Goal: Information Seeking & Learning: Compare options

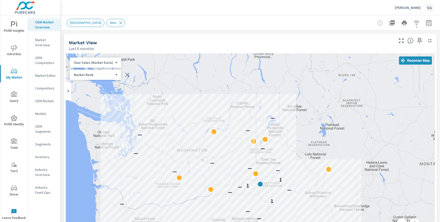
scroll to position [115, 0]
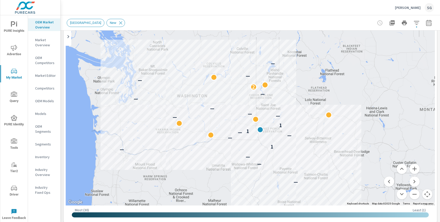
click at [420, 10] on div "Joe Hall Ford SG" at bounding box center [414, 7] width 39 height 9
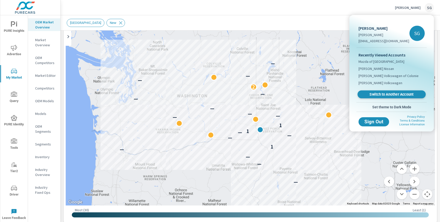
click at [389, 97] on link "Switch to Another Account" at bounding box center [391, 95] width 68 height 8
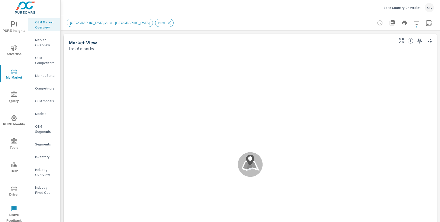
click at [17, 32] on span "PURE Insights" at bounding box center [14, 27] width 24 height 12
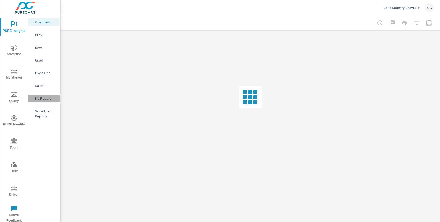
click at [44, 100] on p "My Report" at bounding box center [45, 98] width 21 height 5
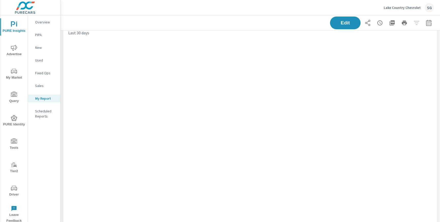
scroll to position [1057, 380]
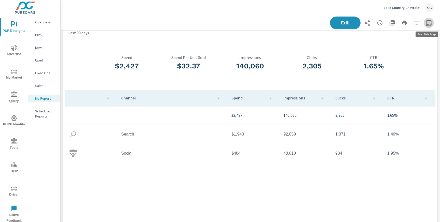
click at [433, 23] on button "button" at bounding box center [429, 23] width 10 height 10
select select "Last 30 days"
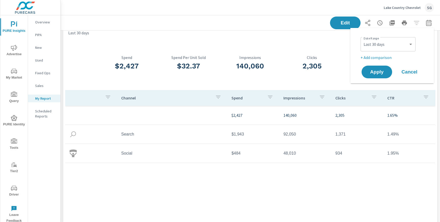
click at [379, 59] on p "+ Add comparison" at bounding box center [392, 57] width 65 height 6
select select "Previous period"
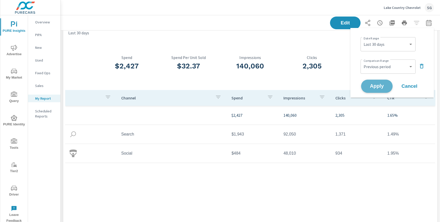
click at [374, 87] on span "Apply" at bounding box center [376, 86] width 21 height 5
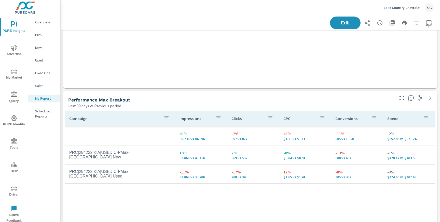
scroll to position [411, 0]
click at [428, 22] on icon "button" at bounding box center [429, 23] width 6 height 6
select select "Last 30 days"
select select "Previous period"
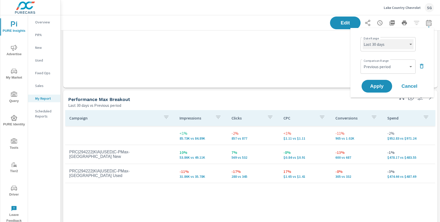
click at [378, 46] on select "Custom [DATE] Last week Last 7 days Last 14 days Last 30 days Last 45 days Last…" at bounding box center [387, 44] width 51 height 10
click at [362, 39] on select "Custom [DATE] Last week Last 7 days Last 14 days Last 30 days Last 45 days Last…" at bounding box center [387, 44] width 51 height 10
select select "Last month"
click at [375, 87] on span "Apply" at bounding box center [376, 86] width 21 height 5
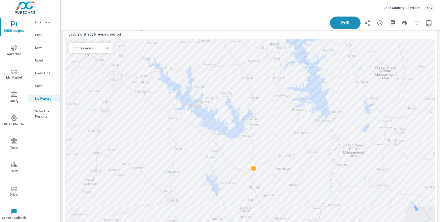
scroll to position [801, 0]
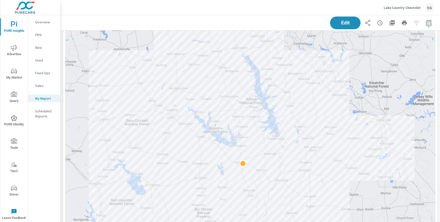
drag, startPoint x: 262, startPoint y: 111, endPoint x: 137, endPoint y: 216, distance: 162.7
click at [137, 216] on div at bounding box center [250, 139] width 370 height 253
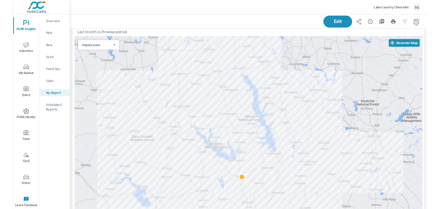
scroll to position [777, 0]
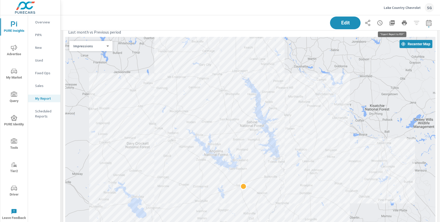
click at [392, 23] on icon "button" at bounding box center [391, 22] width 5 height 5
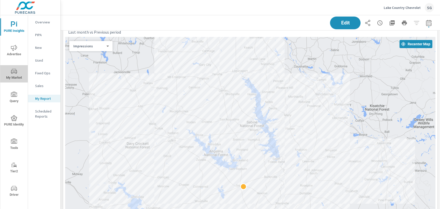
click at [17, 77] on span "My Market" at bounding box center [14, 74] width 24 height 12
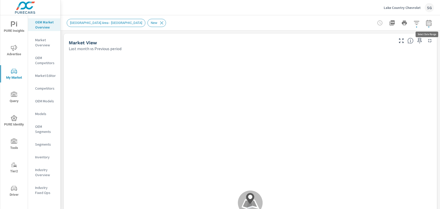
click at [428, 23] on icon "button" at bounding box center [428, 24] width 3 height 2
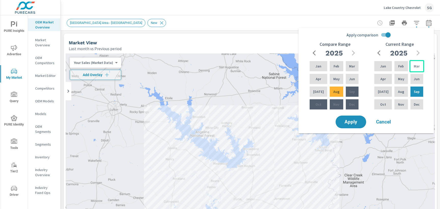
click at [415, 68] on p "Mar" at bounding box center [417, 66] width 6 height 5
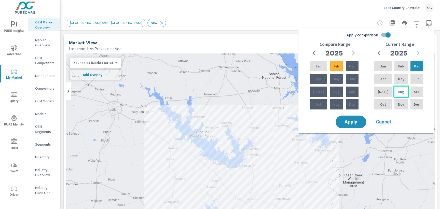
click at [399, 95] on div "Aug" at bounding box center [400, 92] width 15 height 12
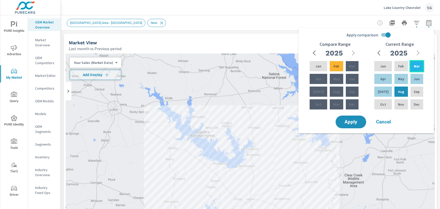
click at [414, 70] on div "Mar" at bounding box center [416, 66] width 15 height 12
click at [383, 35] on input "Apply comparison" at bounding box center [387, 35] width 29 height 10
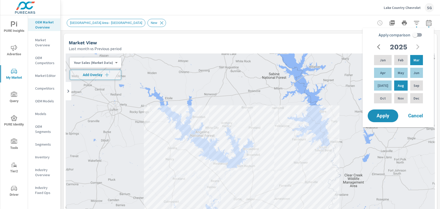
click at [417, 35] on input "Apply comparison" at bounding box center [414, 35] width 29 height 10
checkbox input "true"
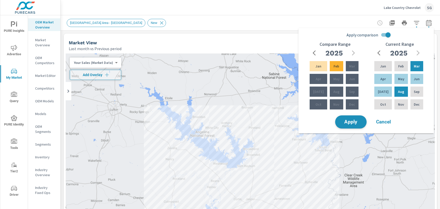
click at [350, 120] on span "Apply" at bounding box center [350, 122] width 21 height 5
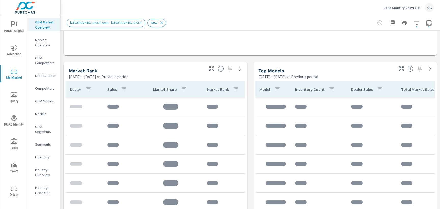
scroll to position [299, 0]
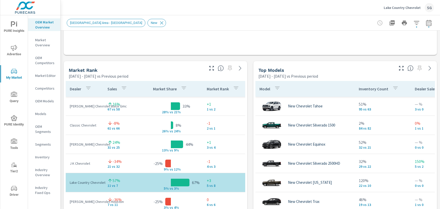
click at [64, 64] on div "Market Rank Mar 01, 2025 - Aug 31, 2025 vs Previous period" at bounding box center [135, 70] width 142 height 18
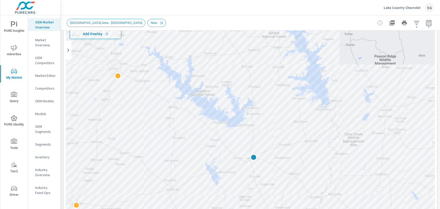
scroll to position [39, 0]
click at [97, 36] on span "Add Overlay" at bounding box center [95, 35] width 47 height 5
click at [104, 24] on span "New Market Area - N Beaumont" at bounding box center [106, 23] width 78 height 4
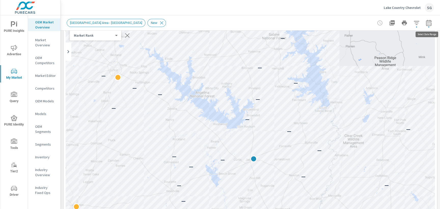
click at [428, 25] on icon "button" at bounding box center [429, 23] width 6 height 6
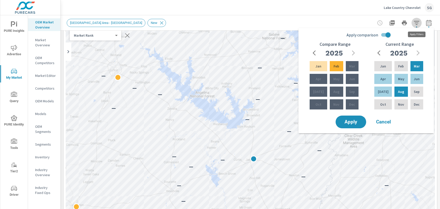
click at [416, 24] on icon "button" at bounding box center [416, 23] width 6 height 6
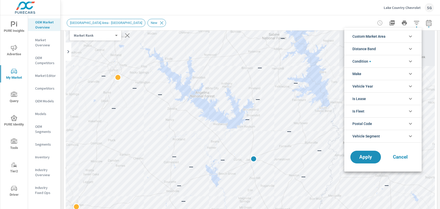
click at [400, 34] on li "Custom Market Area" at bounding box center [382, 36] width 77 height 12
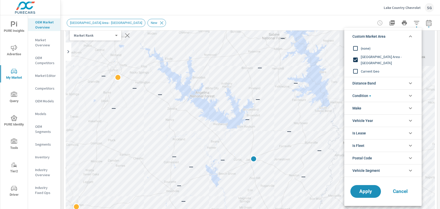
click at [355, 71] on input "filter options" at bounding box center [355, 71] width 11 height 11
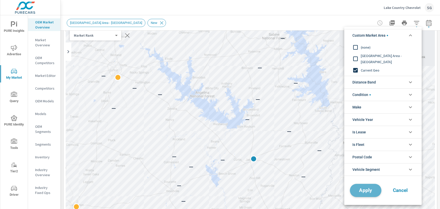
click at [360, 189] on span "Apply" at bounding box center [365, 190] width 21 height 5
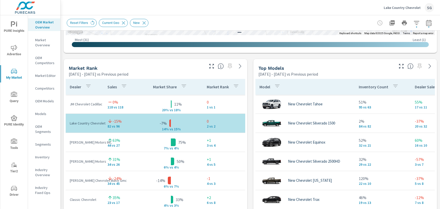
scroll to position [299, 0]
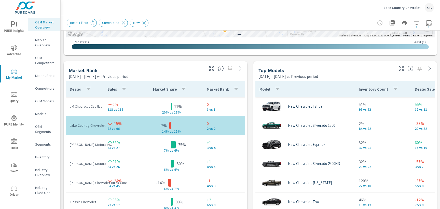
click at [38, 57] on p "OEM Competitors" at bounding box center [45, 60] width 21 height 10
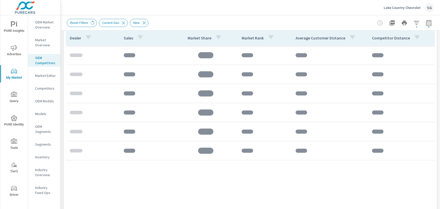
scroll to position [348, 0]
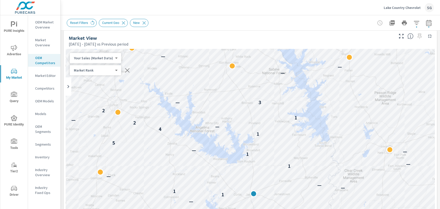
scroll to position [4, 0]
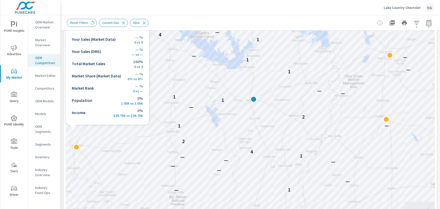
scroll to position [98, 0]
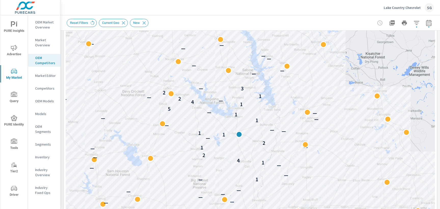
drag, startPoint x: 261, startPoint y: 130, endPoint x: 161, endPoint y: 177, distance: 110.2
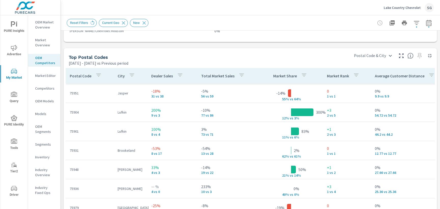
scroll to position [581, 0]
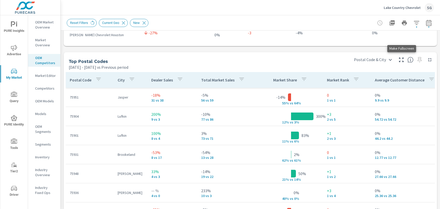
click at [405, 60] on button "button" at bounding box center [401, 60] width 8 height 8
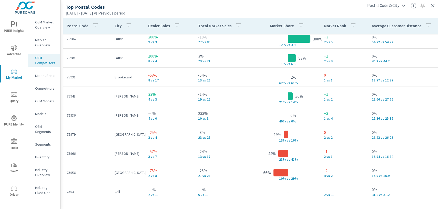
scroll to position [23, 0]
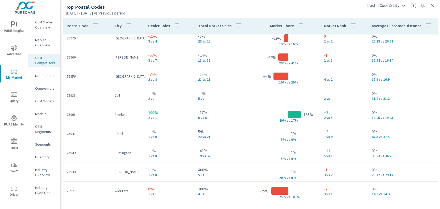
scroll to position [120, 0]
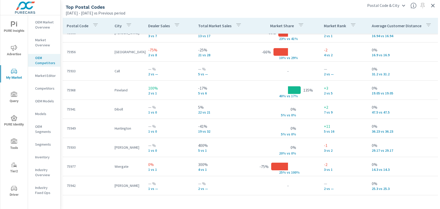
scroll to position [144, 2]
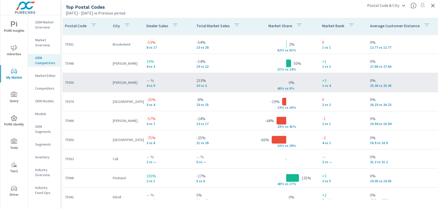
scroll to position [57, 2]
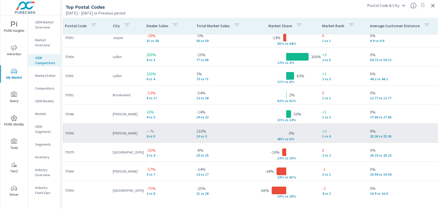
scroll to position [0, 2]
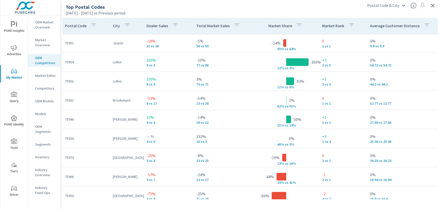
click at [432, 6] on icon "button" at bounding box center [433, 6] width 6 height 6
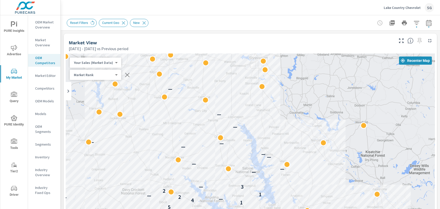
click at [166, 34] on div "Market View Mar 01, 2025 - Aug 31, 2025 vs Previous period" at bounding box center [229, 43] width 331 height 18
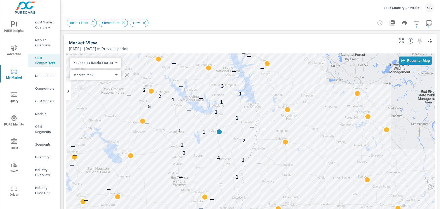
drag, startPoint x: 173, startPoint y: 114, endPoint x: 152, endPoint y: 12, distance: 103.3
click at [152, 12] on div "Lake Country Chevrolet SG Market Competitors Lake Country Chevrolet Report date…" at bounding box center [250, 104] width 379 height 209
click at [319, 161] on div "— — — — — — — — — — — — — — — — — — — — — — — — — — — — — — — — — — — — — — — —…" at bounding box center [250, 194] width 369 height 283
click at [282, 190] on div "— — — — — — — — — — — — — — — — — — — — — — — — — — — — — — — — — — — — — — — —…" at bounding box center [250, 194] width 369 height 283
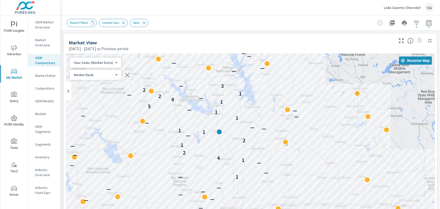
drag, startPoint x: 62, startPoint y: 127, endPoint x: 63, endPoint y: 114, distance: 13.3
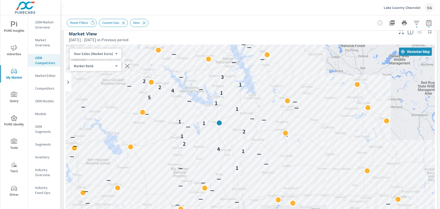
scroll to position [14, 0]
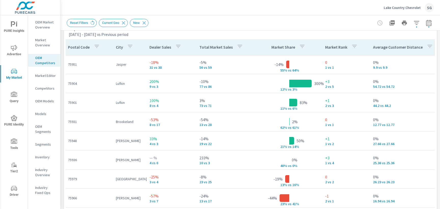
scroll to position [693, 0]
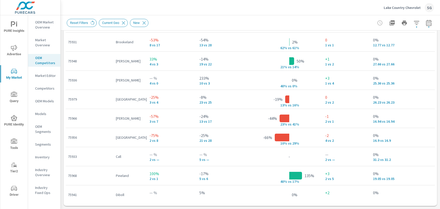
click at [38, 101] on p "OEM Models" at bounding box center [45, 101] width 21 height 5
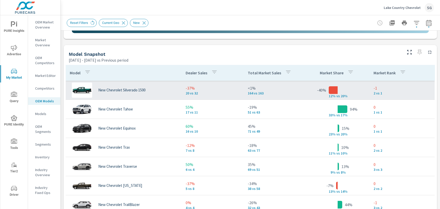
click at [375, 93] on p "2 vs 1" at bounding box center [401, 93] width 57 height 4
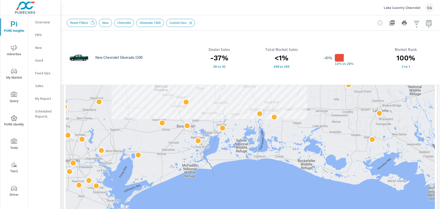
scroll to position [156, 0]
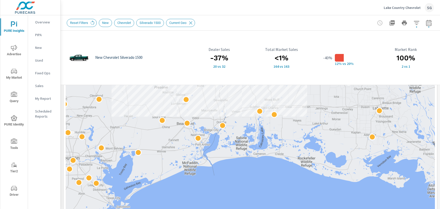
click at [62, 186] on div "New Chevrolet Silverado 1500 -37% 20 vs 32 Dealer Sales <1% 164 vs 163 Total Ma…" at bounding box center [250, 201] width 379 height 654
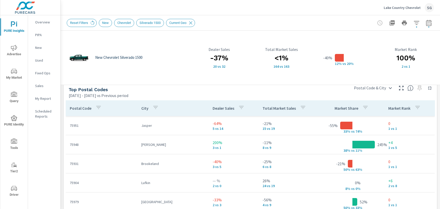
scroll to position [334, 0]
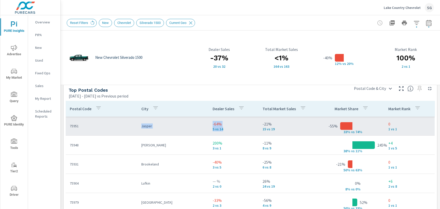
drag, startPoint x: 127, startPoint y: 127, endPoint x: 238, endPoint y: 131, distance: 110.5
click at [238, 131] on tr "75951 Jasper -64% 5 vs 14 -21% 15 vs 19 -55% 33% v s 74% 0 1 vs 1" at bounding box center [250, 126] width 369 height 19
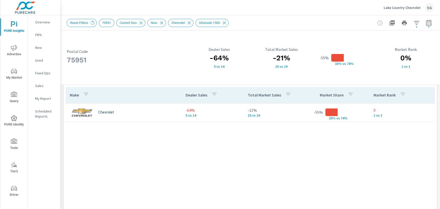
scroll to position [345, 0]
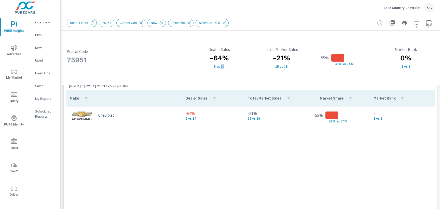
drag, startPoint x: 225, startPoint y: 67, endPoint x: 221, endPoint y: 67, distance: 3.6
click at [221, 67] on p "5 vs 14" at bounding box center [219, 66] width 56 height 4
drag, startPoint x: 216, startPoint y: 67, endPoint x: 214, endPoint y: 67, distance: 2.8
click at [214, 67] on p "5 vs 14" at bounding box center [219, 66] width 56 height 4
click at [227, 23] on icon at bounding box center [224, 23] width 6 height 6
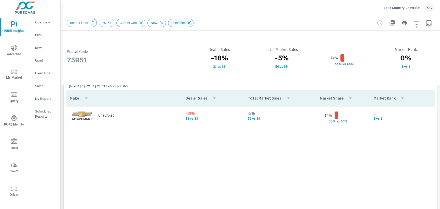
click at [191, 24] on icon at bounding box center [189, 22] width 3 height 3
click at [17, 79] on span "My Market" at bounding box center [14, 74] width 24 height 12
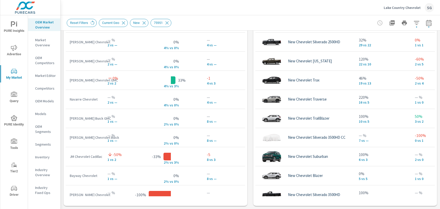
scroll to position [450, 0]
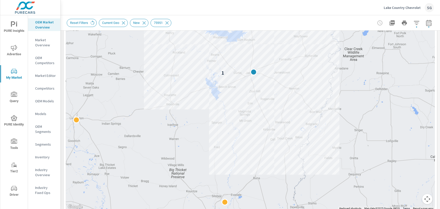
scroll to position [122, 0]
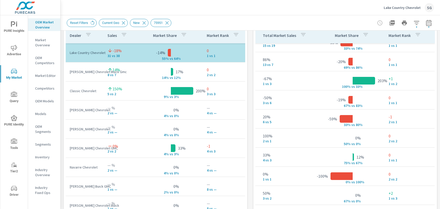
scroll to position [358, 0]
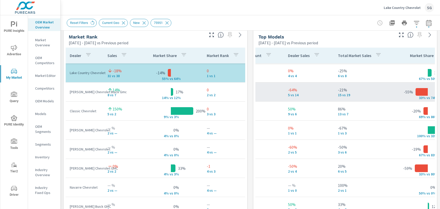
scroll to position [0, 130]
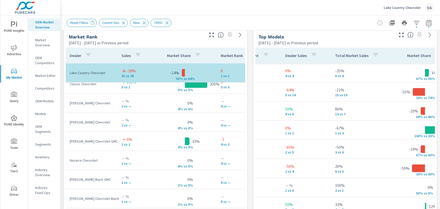
scroll to position [10, 0]
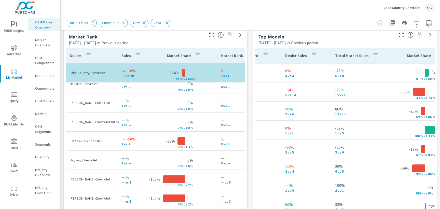
scroll to position [46, 0]
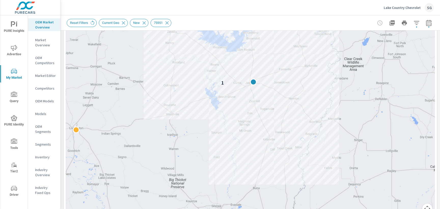
scroll to position [116, 0]
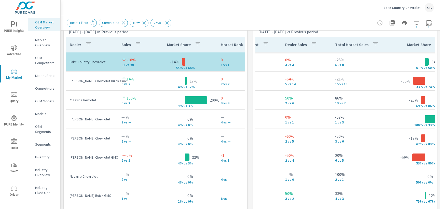
scroll to position [340, 0]
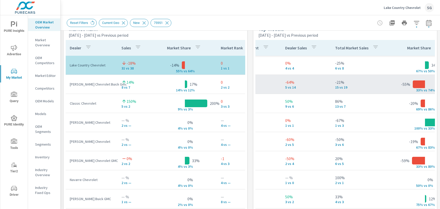
click at [304, 86] on p "5 vs 14" at bounding box center [306, 87] width 42 height 4
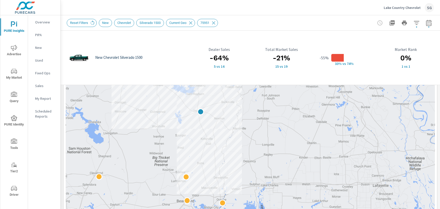
scroll to position [79, 0]
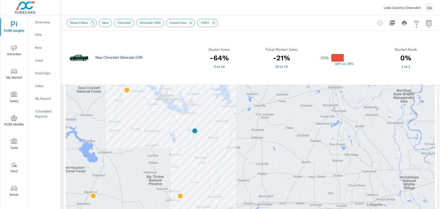
drag, startPoint x: 157, startPoint y: 127, endPoint x: 144, endPoint y: 158, distance: 33.8
click at [144, 158] on div at bounding box center [250, 170] width 369 height 283
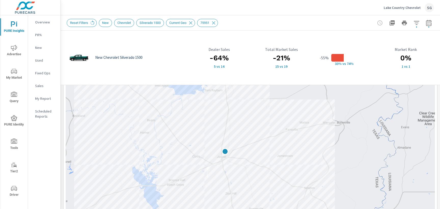
drag, startPoint x: 188, startPoint y: 136, endPoint x: 106, endPoint y: 205, distance: 107.4
click at [106, 205] on div at bounding box center [250, 170] width 369 height 283
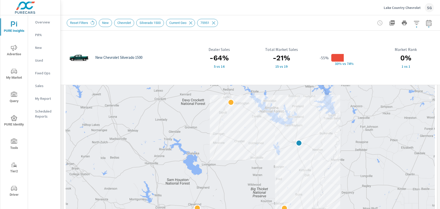
click at [246, 28] on div "Reset Filters New Chevrolet Silverado 1500 Current Geo 75951" at bounding box center [250, 22] width 367 height 15
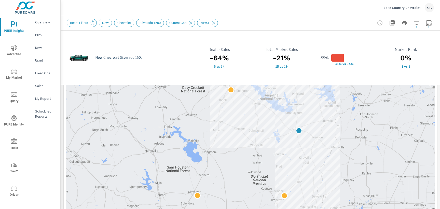
scroll to position [95, 0]
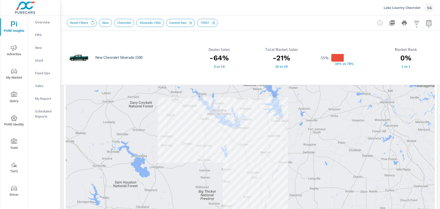
drag, startPoint x: 203, startPoint y: 111, endPoint x: 150, endPoint y: 129, distance: 56.4
click at [150, 129] on div at bounding box center [250, 154] width 369 height 283
click at [11, 75] on span "My Market" at bounding box center [14, 74] width 24 height 12
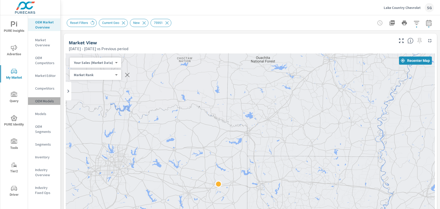
click at [42, 100] on p "OEM Models" at bounding box center [45, 101] width 21 height 5
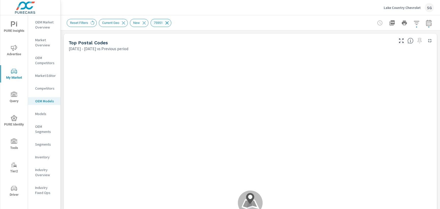
click at [169, 24] on icon at bounding box center [166, 22] width 3 height 3
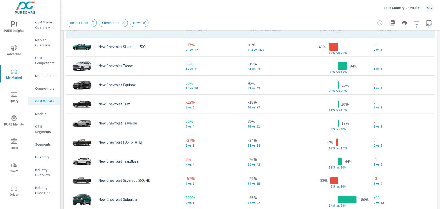
scroll to position [358, 0]
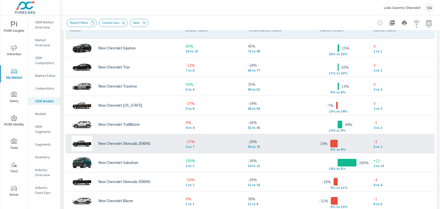
scroll to position [40, 0]
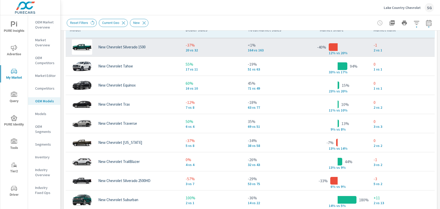
click at [153, 51] on div "New Chevrolet Silverado 1500" at bounding box center [124, 46] width 108 height 15
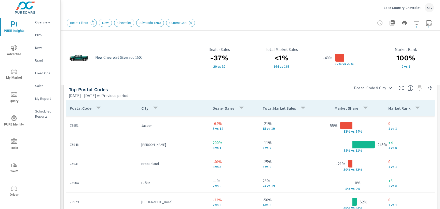
scroll to position [335, 0]
click at [63, 111] on div "New Chevrolet Silverado 1500 -37% 20 vs 32 Dealer Sales <1% 164 vs 163 Total Ma…" at bounding box center [250, 23] width 379 height 654
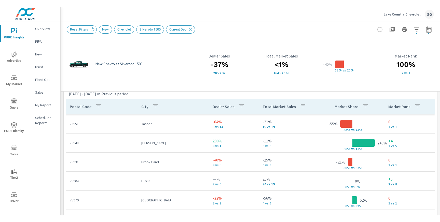
scroll to position [342, 0]
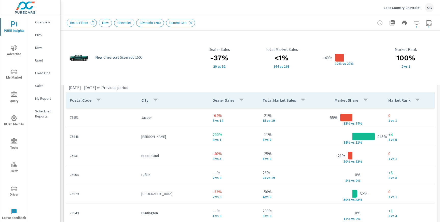
click at [409, 8] on p "Lake Country Chevrolet" at bounding box center [402, 7] width 37 height 5
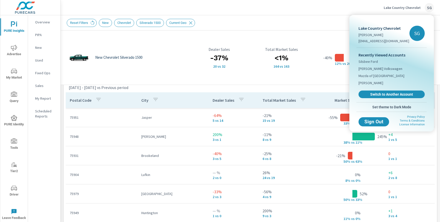
click at [341, 29] on div at bounding box center [220, 111] width 440 height 222
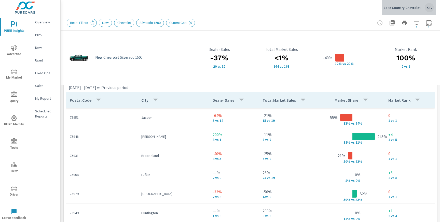
click at [419, 8] on p "Lake Country Chevrolet" at bounding box center [402, 7] width 37 height 5
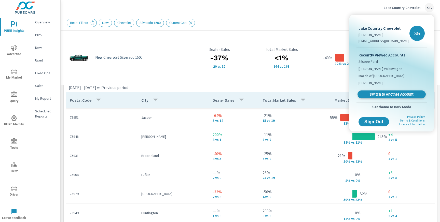
click at [378, 93] on span "Switch to Another Account" at bounding box center [391, 94] width 62 height 5
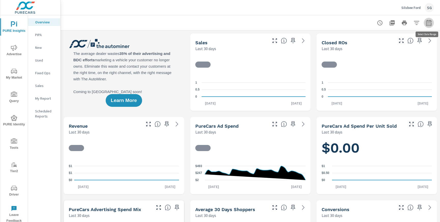
click at [431, 24] on icon "button" at bounding box center [428, 23] width 5 height 6
select select "Last 30 days"
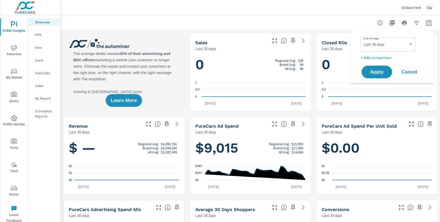
click at [372, 58] on p "+ Add comparison" at bounding box center [392, 57] width 65 height 6
select select "Previous period"
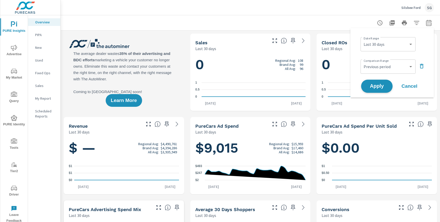
click at [373, 87] on span "Apply" at bounding box center [376, 86] width 21 height 5
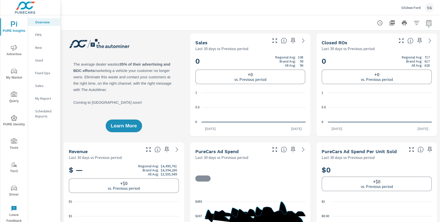
click at [15, 50] on icon "nav menu" at bounding box center [14, 48] width 6 height 6
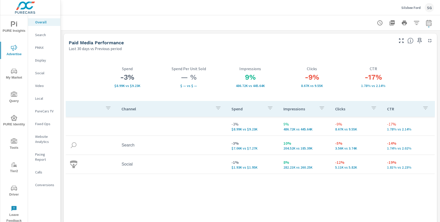
click at [40, 39] on nav "Overall Search PMAX Display Social Video Local PureCars TV Fixed Ops Website An…" at bounding box center [44, 105] width 32 height 181
click at [39, 37] on div "Search" at bounding box center [44, 35] width 32 height 8
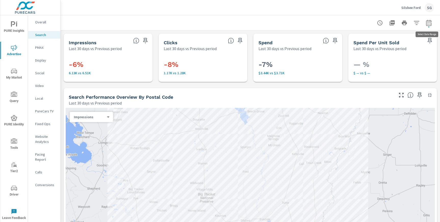
click at [430, 25] on icon "button" at bounding box center [429, 23] width 6 height 6
select select "Last 30 days"
select select "Previous period"
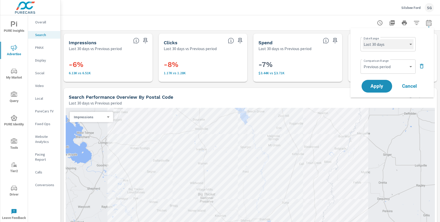
click at [386, 46] on select "Custom [DATE] Last week Last 7 days Last 14 days Last 30 days Last 45 days Last…" at bounding box center [387, 44] width 51 height 10
click at [362, 39] on select "Custom [DATE] Last week Last 7 days Last 14 days Last 30 days Last 45 days Last…" at bounding box center [387, 44] width 51 height 10
select select "Last month"
click at [381, 86] on span "Apply" at bounding box center [376, 86] width 21 height 5
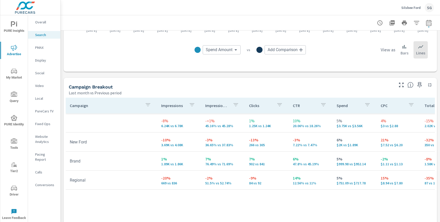
scroll to position [447, 0]
click at [431, 25] on icon "button" at bounding box center [428, 23] width 5 height 6
select select "Last month"
select select "Previous period"
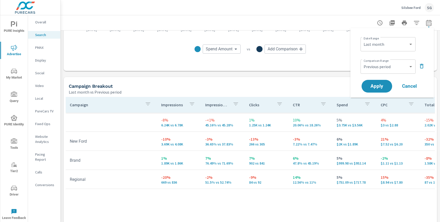
click at [393, 51] on div "Date Range Custom Yesterday Last week Last 7 days Last 14 days Last 30 days Las…" at bounding box center [392, 43] width 65 height 17
click at [392, 48] on select "Custom [DATE] Last week Last 7 days Last 14 days Last 30 days Last 45 days Last…" at bounding box center [387, 44] width 51 height 10
click at [362, 39] on select "Custom [DATE] Last week Last 7 days Last 14 days Last 30 days Last 45 days Last…" at bounding box center [387, 44] width 51 height 10
select select "Last 30 days"
click at [374, 87] on span "Apply" at bounding box center [376, 86] width 21 height 5
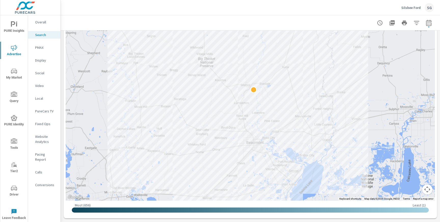
scroll to position [141, 0]
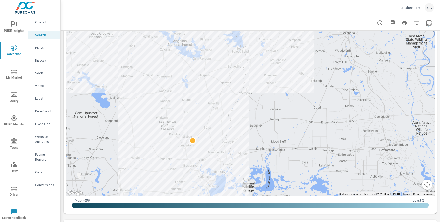
drag, startPoint x: 167, startPoint y: 103, endPoint x: 238, endPoint y: 108, distance: 71.3
click at [238, 108] on div at bounding box center [250, 81] width 369 height 229
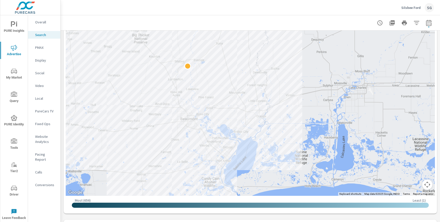
drag, startPoint x: 217, startPoint y: 112, endPoint x: 289, endPoint y: 24, distance: 113.4
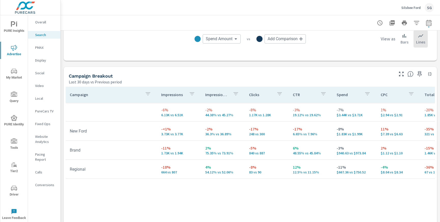
scroll to position [462, 0]
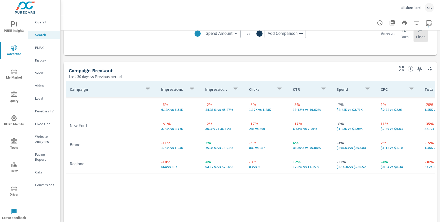
click at [39, 47] on p "PMAX" at bounding box center [45, 47] width 21 height 5
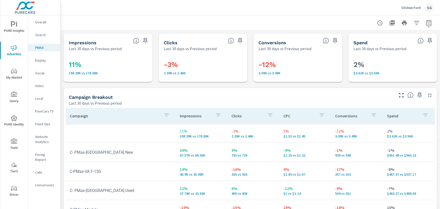
click at [17, 76] on span "My Market" at bounding box center [14, 74] width 24 height 12
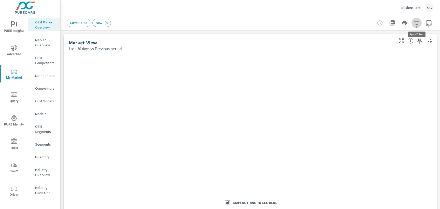
click at [415, 24] on icon "button" at bounding box center [416, 23] width 6 height 6
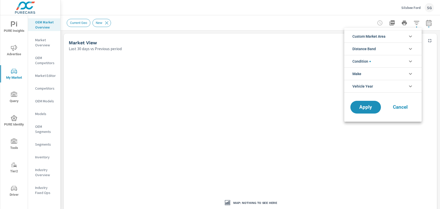
click at [408, 38] on icon "filter options" at bounding box center [410, 36] width 6 height 6
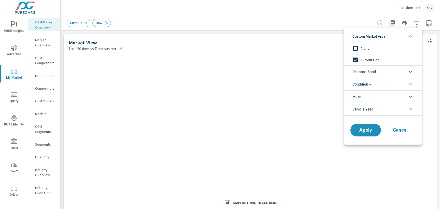
click at [411, 36] on icon "filter options" at bounding box center [410, 36] width 6 height 6
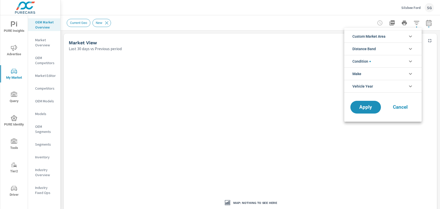
click at [429, 24] on div at bounding box center [220, 104] width 440 height 209
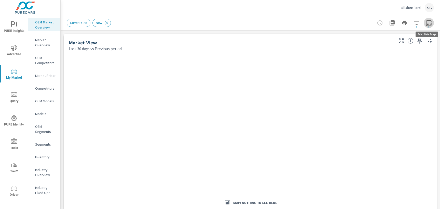
click at [429, 24] on icon "button" at bounding box center [429, 23] width 6 height 6
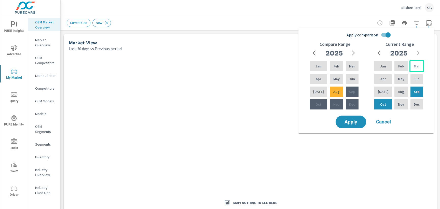
click at [412, 69] on div "Mar" at bounding box center [416, 66] width 15 height 12
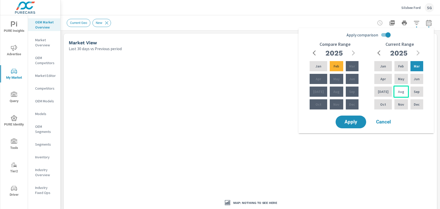
click at [403, 90] on div "Aug" at bounding box center [400, 92] width 15 height 12
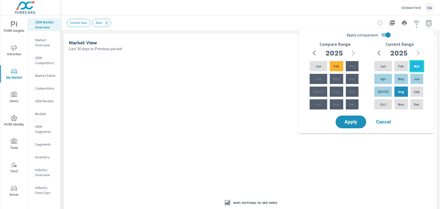
click at [412, 71] on div "Mar" at bounding box center [416, 66] width 15 height 12
click at [385, 35] on input "Apply comparison" at bounding box center [387, 35] width 29 height 10
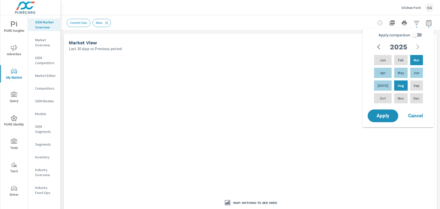
click at [415, 33] on input "Apply comparison" at bounding box center [414, 35] width 29 height 10
checkbox input "true"
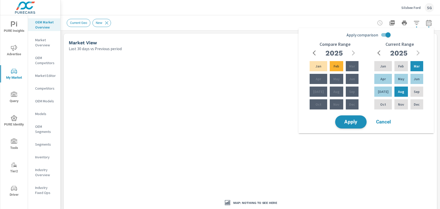
click at [342, 126] on button "Apply" at bounding box center [351, 121] width 32 height 13
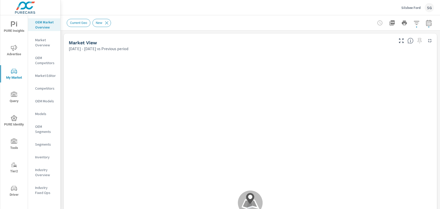
click at [64, 34] on div "Market View Mar 01, 2025 - Aug 31, 2025 vs Previous period" at bounding box center [229, 43] width 331 height 18
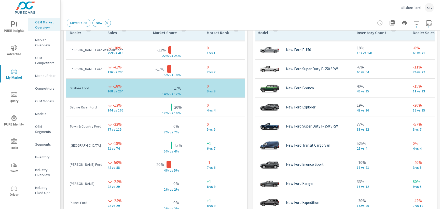
scroll to position [352, 0]
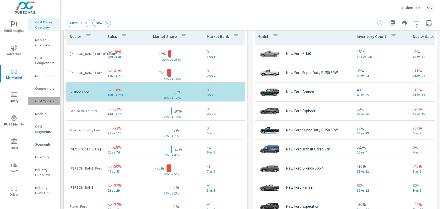
click at [46, 102] on p "OEM Models" at bounding box center [45, 101] width 21 height 5
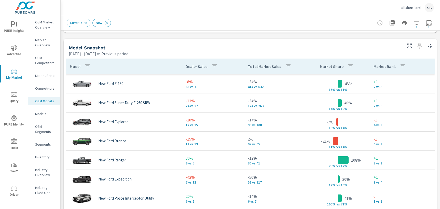
scroll to position [322, 0]
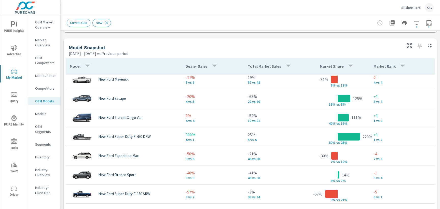
scroll to position [139, 0]
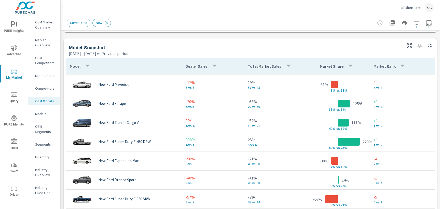
scroll to position [126, 0]
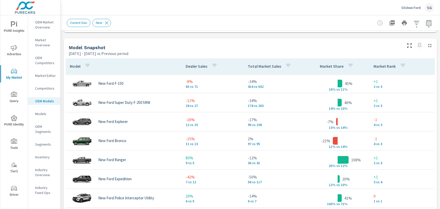
click at [14, 53] on span "Advertise" at bounding box center [14, 51] width 24 height 12
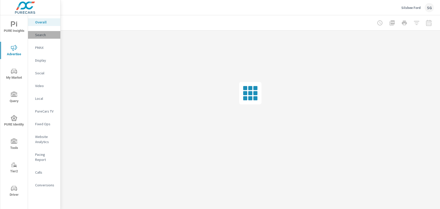
click at [41, 37] on div "Search" at bounding box center [44, 35] width 32 height 8
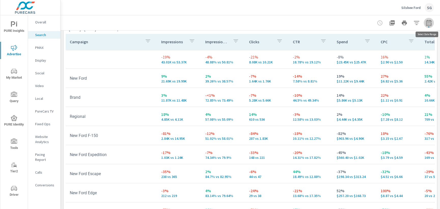
click at [427, 25] on icon "button" at bounding box center [428, 23] width 5 height 6
select select "Previous period"
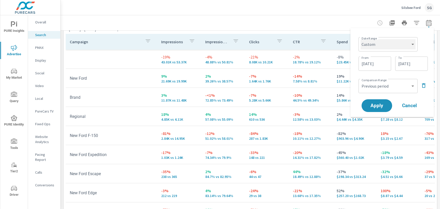
click at [392, 48] on select "Custom [DATE] Last week Last 7 days Last 14 days Last 30 days Last 45 days Last…" at bounding box center [387, 44] width 55 height 10
click at [360, 39] on select "Custom [DATE] Last week Last 7 days Last 14 days Last 30 days Last 45 days Last…" at bounding box center [387, 44] width 55 height 10
select select "Last month"
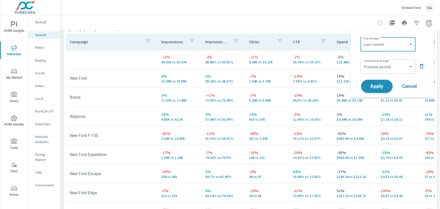
click at [380, 87] on span "Apply" at bounding box center [376, 86] width 21 height 5
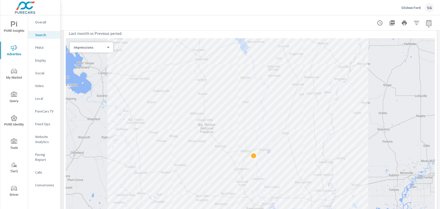
scroll to position [73, 0]
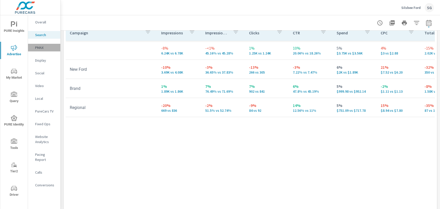
click at [41, 50] on div "PMAX" at bounding box center [44, 48] width 32 height 8
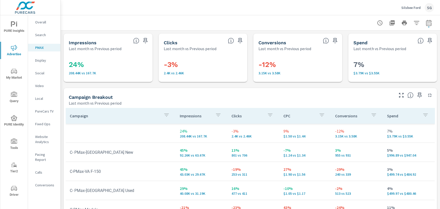
click at [147, 86] on div "Impressions Last month vs Previous period 24% 208.44K vs 167.7K Clicks Last mon…" at bounding box center [250, 167] width 379 height 272
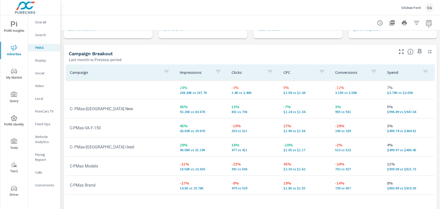
scroll to position [46, 0]
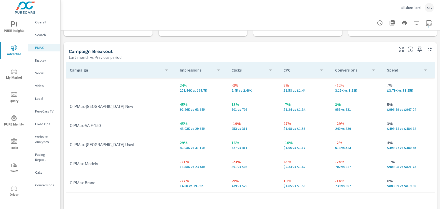
click at [156, 41] on div "Impressions Last month vs Previous period 24% 208.44K vs 167.7K Clicks Last mon…" at bounding box center [250, 121] width 379 height 272
click at [16, 78] on span "My Market" at bounding box center [14, 74] width 24 height 12
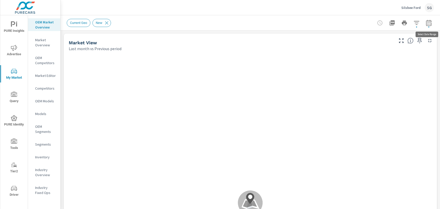
click at [429, 25] on icon "button" at bounding box center [429, 23] width 6 height 6
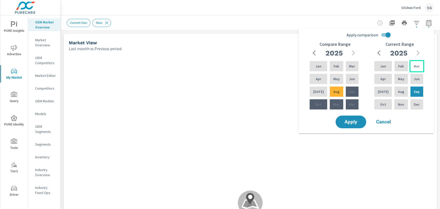
click at [414, 66] on p "Mar" at bounding box center [417, 66] width 6 height 5
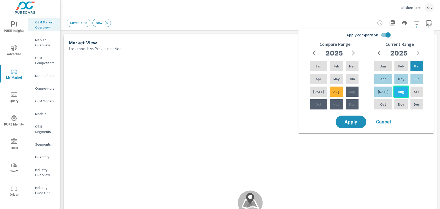
click at [398, 93] on p "Aug" at bounding box center [401, 91] width 6 height 5
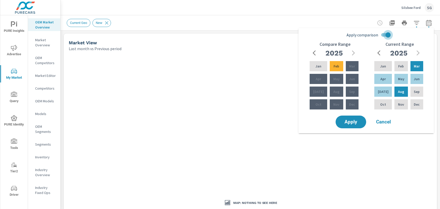
click at [383, 35] on input "Apply comparison" at bounding box center [387, 35] width 29 height 10
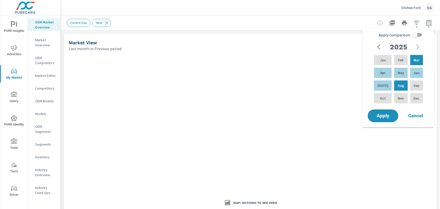
click at [414, 37] on input "Apply comparison" at bounding box center [414, 35] width 29 height 10
checkbox input "true"
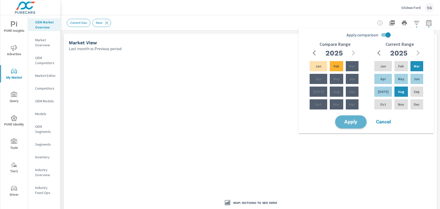
click at [353, 123] on span "Apply" at bounding box center [350, 122] width 21 height 5
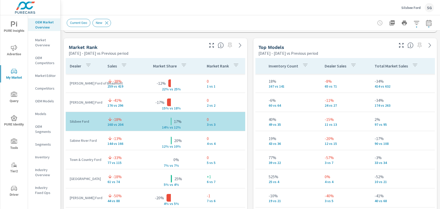
scroll to position [322, 0]
click at [251, 73] on div "Market View Mar 01, 2025 - Aug 31, 2025 vs Previous period ← Move left → Move r…" at bounding box center [250, 145] width 379 height 872
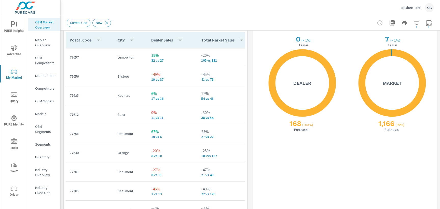
scroll to position [620, 0]
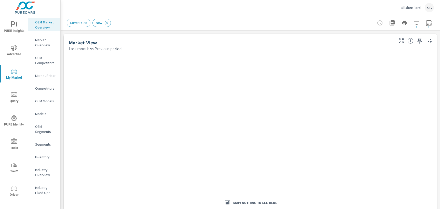
click at [49, 101] on p "OEM Models" at bounding box center [45, 101] width 21 height 5
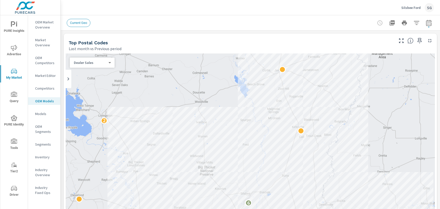
click at [41, 25] on p "OEM Market Overview" at bounding box center [45, 25] width 21 height 10
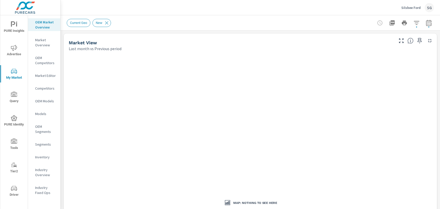
click at [424, 23] on button "button" at bounding box center [429, 23] width 10 height 10
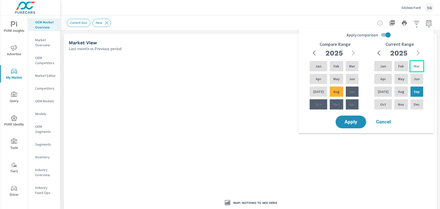
click at [417, 65] on p "Mar" at bounding box center [417, 66] width 6 height 5
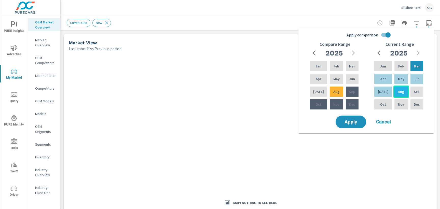
click at [402, 93] on div "Aug" at bounding box center [400, 92] width 15 height 12
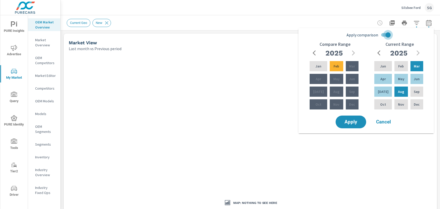
click at [383, 34] on input "Apply comparison" at bounding box center [387, 35] width 29 height 10
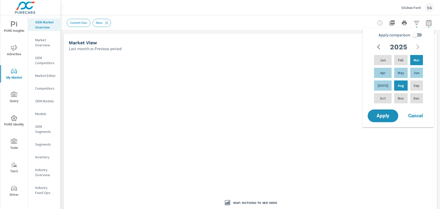
click at [417, 34] on input "Apply comparison" at bounding box center [414, 35] width 29 height 10
checkbox input "true"
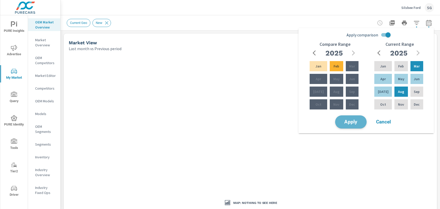
click at [351, 122] on span "Apply" at bounding box center [350, 122] width 21 height 5
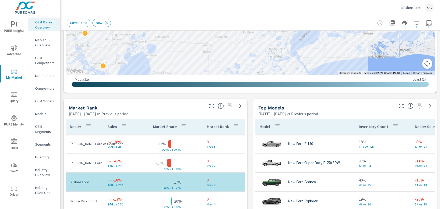
scroll to position [281, 0]
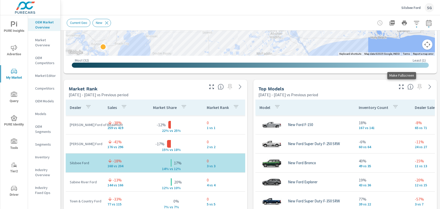
click at [401, 88] on icon "button" at bounding box center [401, 87] width 6 height 6
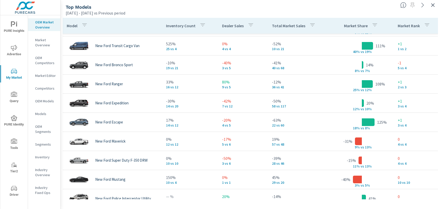
scroll to position [93, 0]
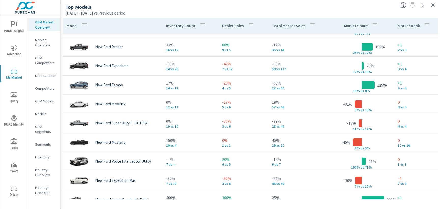
scroll to position [138, 0]
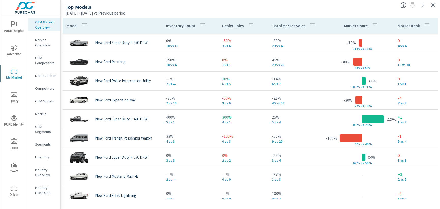
scroll to position [211, 0]
click at [432, 7] on icon "button" at bounding box center [433, 5] width 6 height 6
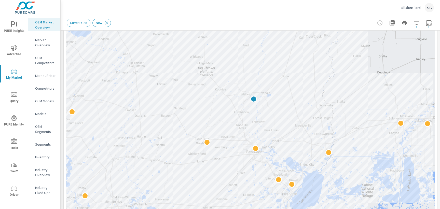
scroll to position [105, 0]
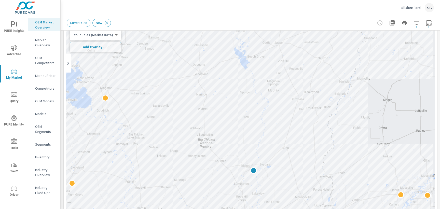
scroll to position [24, 0]
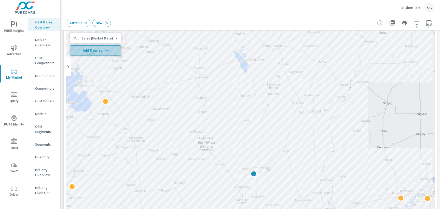
click at [98, 53] on button "Add Overlay" at bounding box center [95, 50] width 51 height 10
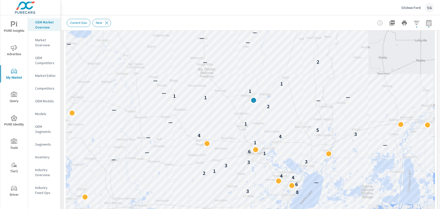
scroll to position [119, 0]
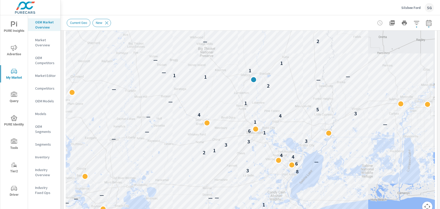
click at [314, 16] on div "Current Geo New" at bounding box center [250, 22] width 367 height 15
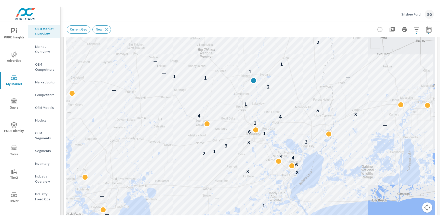
scroll to position [123, 0]
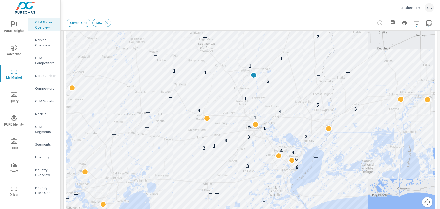
click at [180, 12] on div "Silsbee Ford SG" at bounding box center [250, 7] width 367 height 15
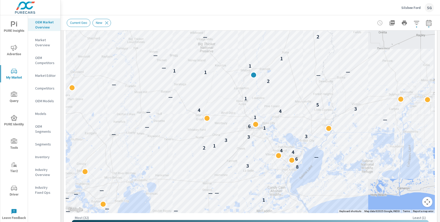
click at [409, 8] on p "Silsbee Ford" at bounding box center [410, 7] width 19 height 5
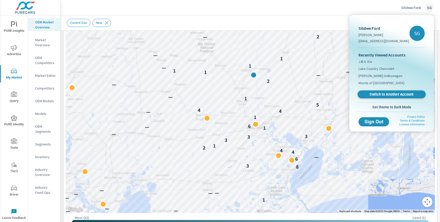
click at [374, 96] on span "Switch to Another Account" at bounding box center [391, 94] width 62 height 5
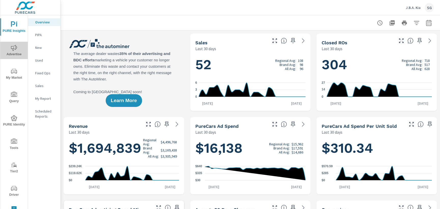
click at [15, 52] on span "Advertise" at bounding box center [14, 51] width 24 height 12
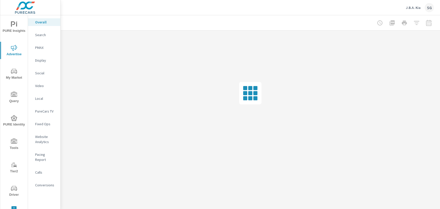
click at [429, 23] on div at bounding box center [404, 23] width 59 height 10
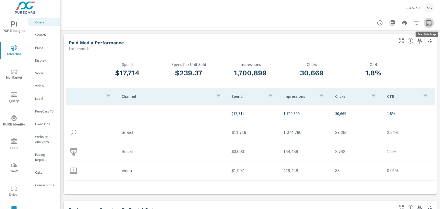
click at [429, 23] on icon "button" at bounding box center [429, 23] width 6 height 6
select select "Last month"
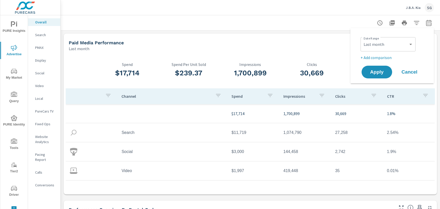
click at [380, 57] on p "+ Add comparison" at bounding box center [392, 57] width 65 height 6
select select "Previous period"
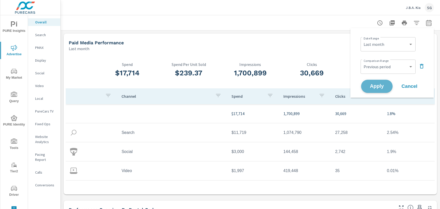
click at [373, 87] on span "Apply" at bounding box center [376, 86] width 21 height 5
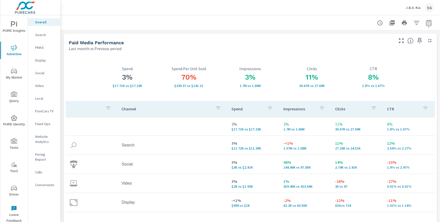
click at [13, 78] on span "My Market" at bounding box center [14, 74] width 24 height 12
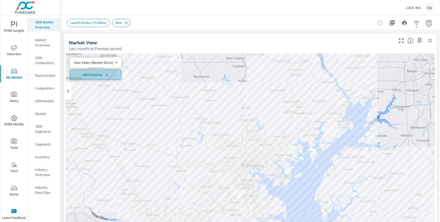
click at [98, 77] on span "Add Overlay" at bounding box center [95, 74] width 47 height 5
click at [48, 103] on p "OEM Models" at bounding box center [45, 101] width 21 height 5
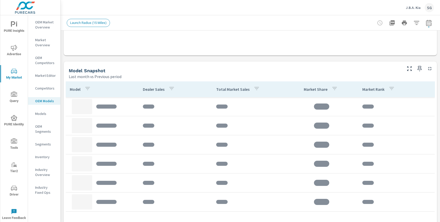
scroll to position [300, 0]
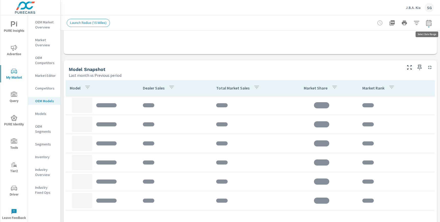
click at [431, 22] on icon "button" at bounding box center [429, 23] width 6 height 6
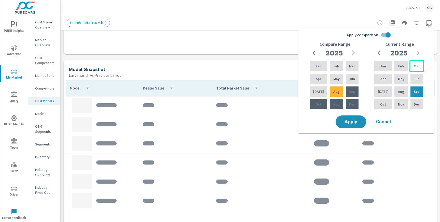
click at [412, 63] on div "Mar" at bounding box center [416, 66] width 15 height 12
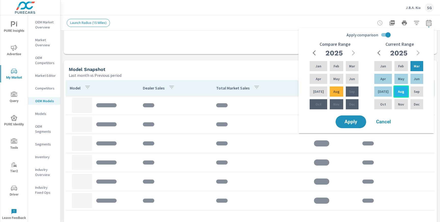
click at [399, 92] on p "Aug" at bounding box center [401, 91] width 6 height 5
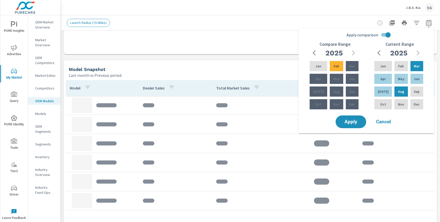
click at [386, 36] on input "Apply comparison" at bounding box center [387, 35] width 29 height 10
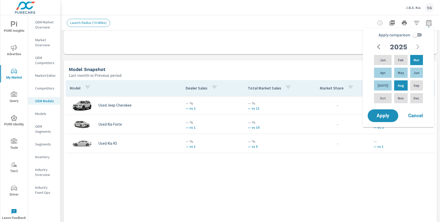
click at [417, 36] on input "Apply comparison" at bounding box center [414, 35] width 29 height 10
checkbox input "true"
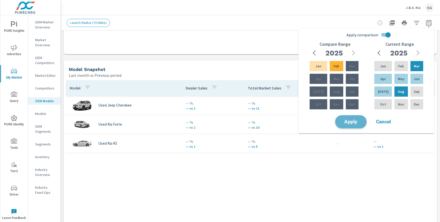
click at [346, 125] on button "Apply" at bounding box center [351, 121] width 32 height 13
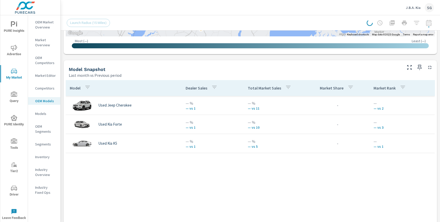
click at [186, 59] on div "Top Postal Codes Last month vs Previous period ← Move left → Move right ↑ Move …" at bounding box center [250, 166] width 379 height 872
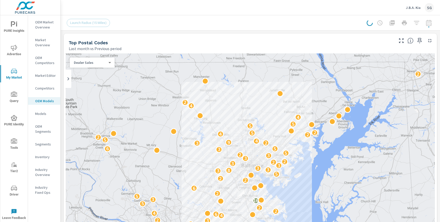
click at [44, 25] on p "OEM Market Overview" at bounding box center [45, 25] width 21 height 10
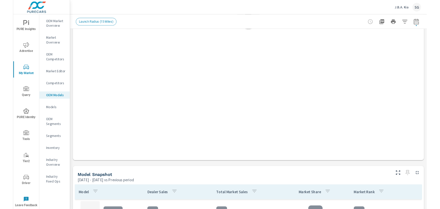
scroll to position [242, 0]
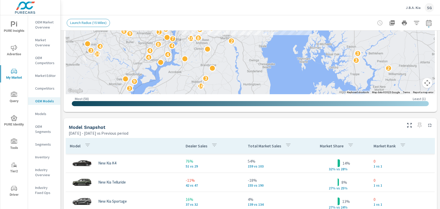
click at [409, 126] on icon "button" at bounding box center [409, 125] width 6 height 6
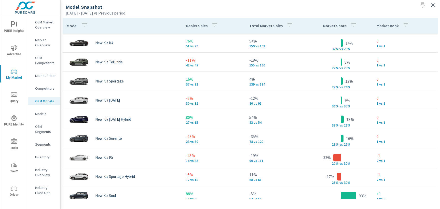
click at [292, 7] on div "Model Snapshot" at bounding box center [240, 7] width 349 height 6
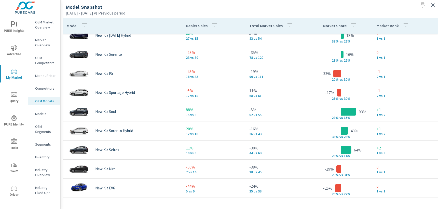
scroll to position [86, 0]
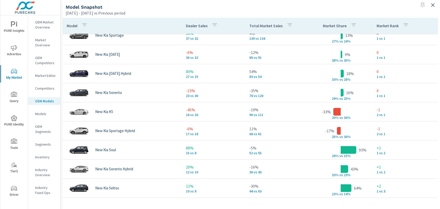
scroll to position [45, 0]
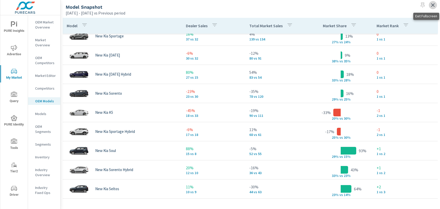
click at [432, 7] on icon "button" at bounding box center [433, 5] width 6 height 6
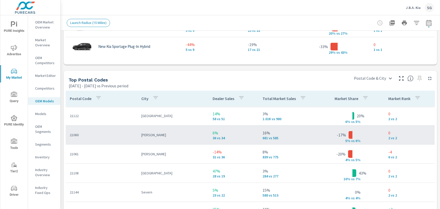
scroll to position [565, 0]
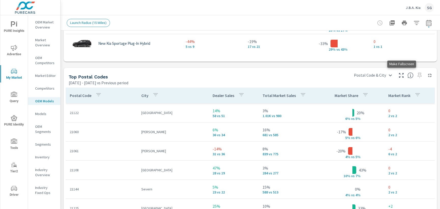
click at [401, 75] on icon "button" at bounding box center [401, 75] width 6 height 6
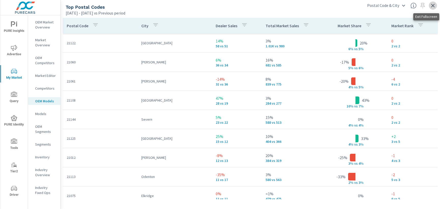
click at [432, 6] on icon "button" at bounding box center [433, 6] width 6 height 6
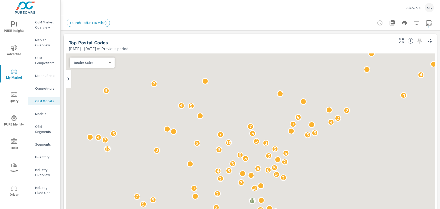
scroll to position [38, 0]
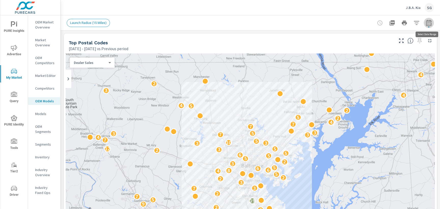
click at [428, 24] on icon "button" at bounding box center [429, 23] width 6 height 6
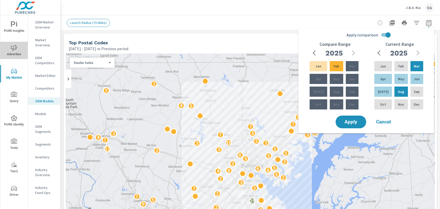
click at [19, 51] on span "Advertise" at bounding box center [14, 51] width 24 height 12
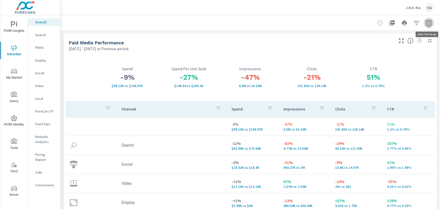
click at [428, 25] on icon "button" at bounding box center [428, 23] width 5 height 6
select select "Previous period"
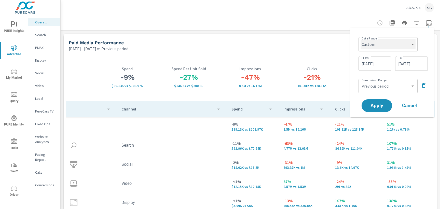
click at [402, 47] on select "Custom [DATE] Last week Last 7 days Last 14 days Last 30 days Last 45 days Last…" at bounding box center [387, 44] width 55 height 10
click at [360, 39] on select "Custom [DATE] Last week Last 7 days Last 14 days Last 30 days Last 45 days Last…" at bounding box center [387, 44] width 55 height 10
select select "Last month"
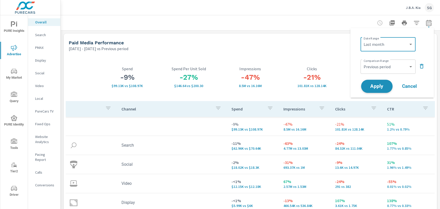
click at [380, 87] on span "Apply" at bounding box center [376, 86] width 21 height 5
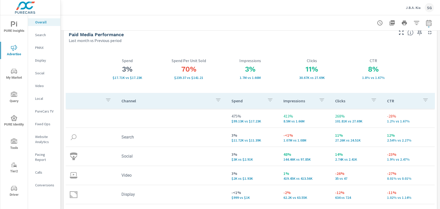
scroll to position [5, 0]
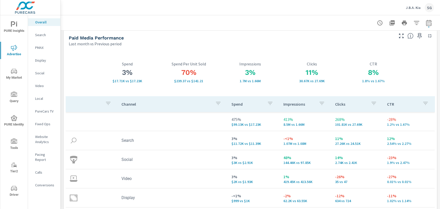
click at [44, 35] on p "Search" at bounding box center [45, 34] width 21 height 5
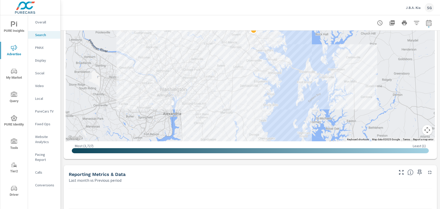
scroll to position [195, 0]
click at [159, 163] on div "Impressions Last month vs Previous period 12% 76.31K vs 67.93K Clicks Last mont…" at bounding box center [250, 189] width 379 height 708
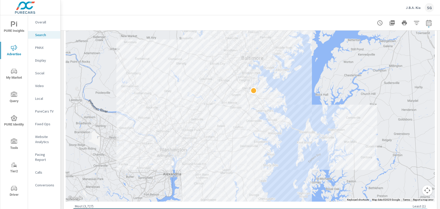
scroll to position [134, 0]
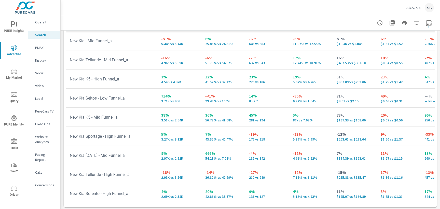
scroll to position [529, 0]
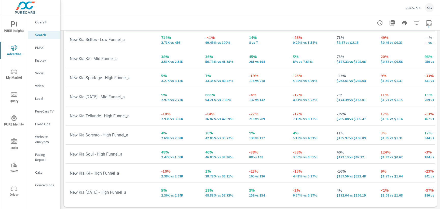
scroll to position [98, 0]
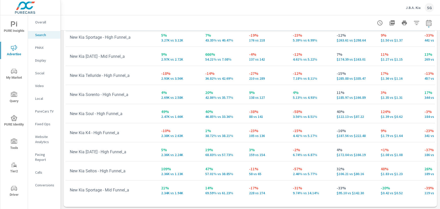
scroll to position [137, 0]
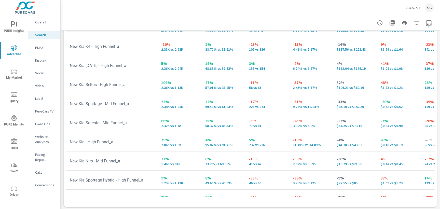
scroll to position [223, 0]
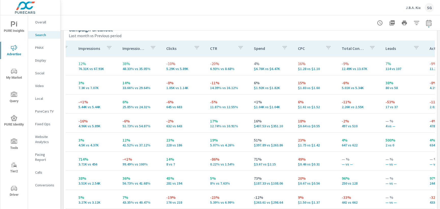
scroll to position [0, 83]
click at [40, 47] on p "PMAX" at bounding box center [45, 47] width 21 height 5
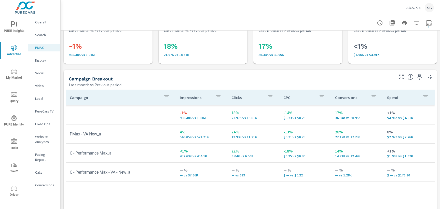
scroll to position [21, 0]
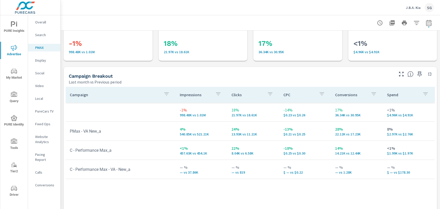
click at [40, 170] on p "Calls" at bounding box center [45, 172] width 21 height 5
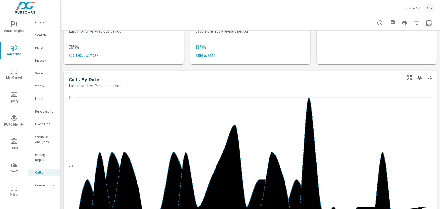
scroll to position [84, 0]
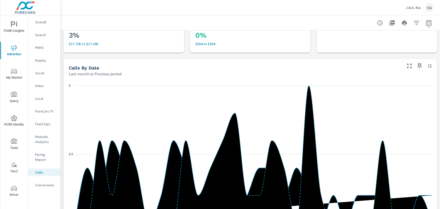
click at [48, 183] on p "Conversions" at bounding box center [45, 185] width 21 height 5
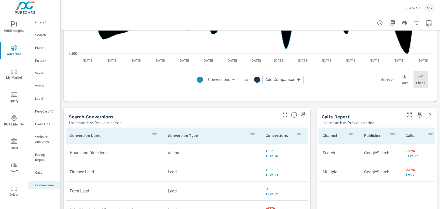
scroll to position [199, 0]
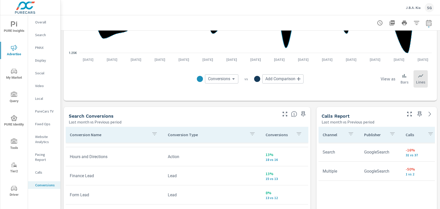
click at [63, 127] on div "All Conversions Last month vs Previous period 10% 56.16K vs 51.25K Conversions …" at bounding box center [250, 185] width 379 height 708
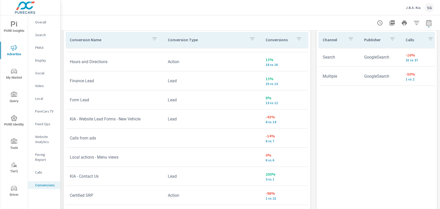
scroll to position [291, 0]
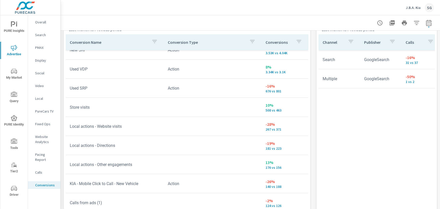
scroll to position [13, 0]
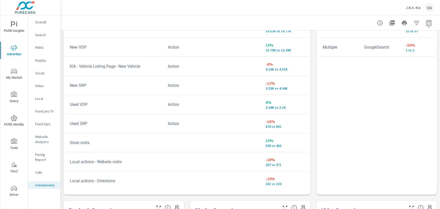
scroll to position [324, 0]
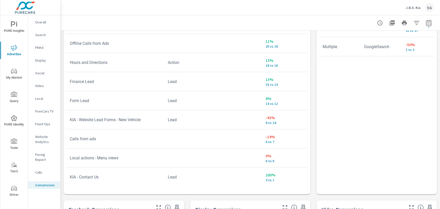
scroll to position [290, 0]
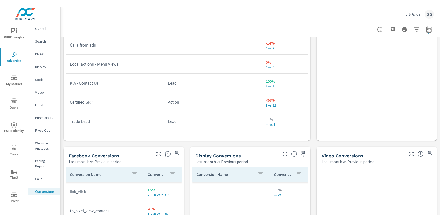
scroll to position [385, 0]
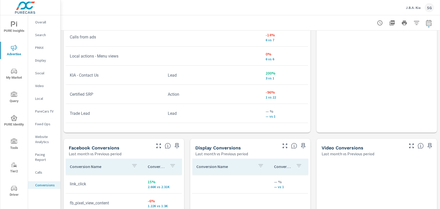
click at [14, 73] on icon "nav menu" at bounding box center [14, 71] width 6 height 5
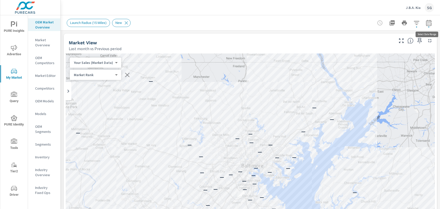
click at [431, 21] on icon "button" at bounding box center [429, 23] width 6 height 6
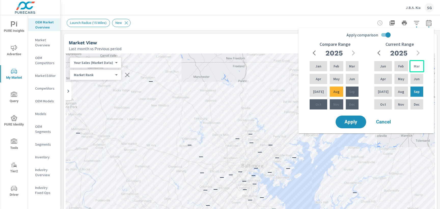
click at [416, 66] on p "Mar" at bounding box center [417, 66] width 6 height 5
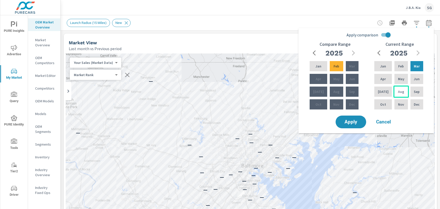
click at [402, 89] on div "Aug" at bounding box center [400, 92] width 15 height 12
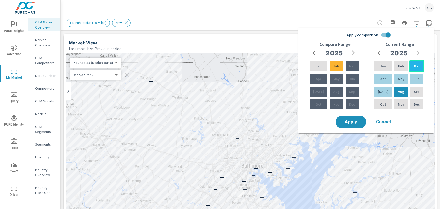
click at [414, 65] on p "Mar" at bounding box center [417, 66] width 6 height 5
click at [386, 35] on input "Apply comparison" at bounding box center [387, 35] width 29 height 10
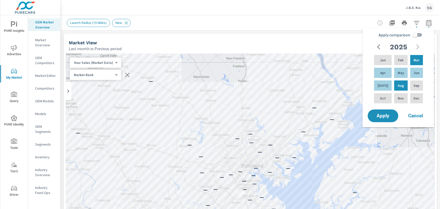
click at [415, 34] on input "Apply comparison" at bounding box center [414, 35] width 29 height 10
checkbox input "true"
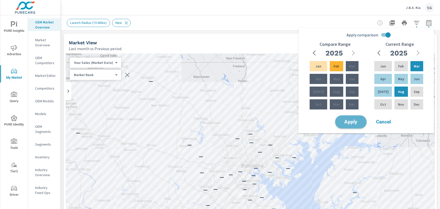
click at [351, 122] on span "Apply" at bounding box center [350, 122] width 21 height 5
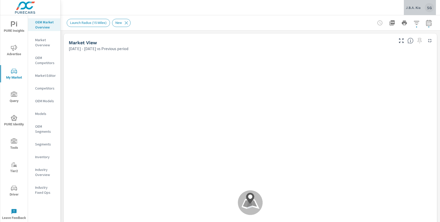
click at [423, 9] on div "J.B.A. Kia SG" at bounding box center [420, 7] width 28 height 9
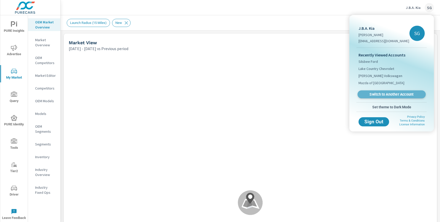
click at [395, 96] on span "Switch to Another Account" at bounding box center [391, 94] width 62 height 5
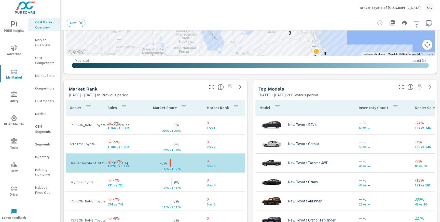
scroll to position [281, 0]
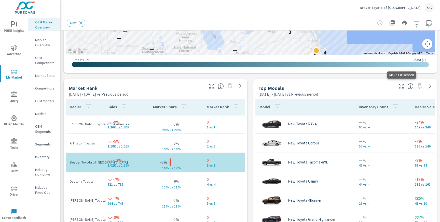
click at [399, 88] on icon "button" at bounding box center [401, 86] width 5 height 5
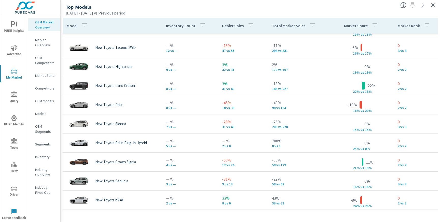
scroll to position [24, 0]
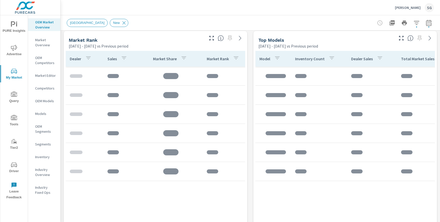
scroll to position [330, 0]
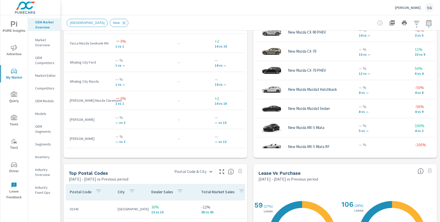
scroll to position [526, 0]
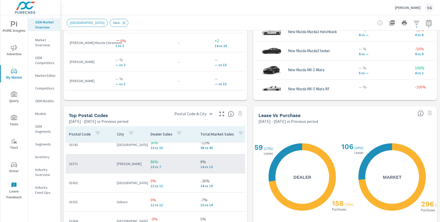
scroll to position [8, 1]
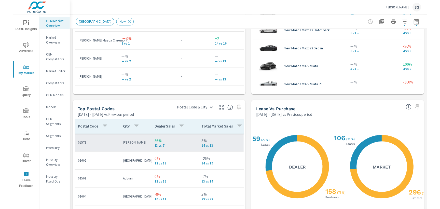
scroll to position [20, 1]
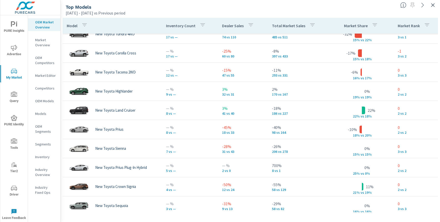
scroll to position [80, 0]
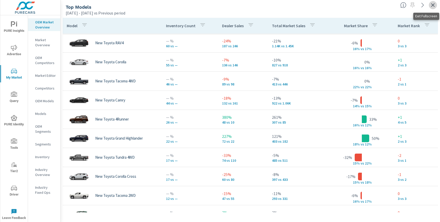
click at [432, 5] on icon "button" at bounding box center [433, 5] width 4 height 4
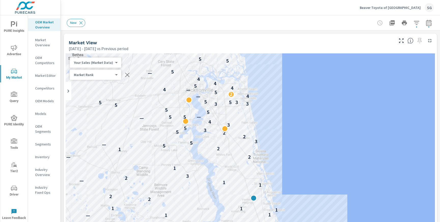
click at [60, 99] on div "PURE Insights Advertise My Market Query PURE Identity Tools Tier2 Driver Leave …" at bounding box center [30, 111] width 61 height 222
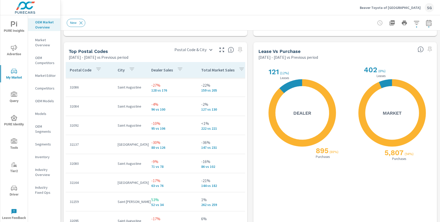
scroll to position [595, 0]
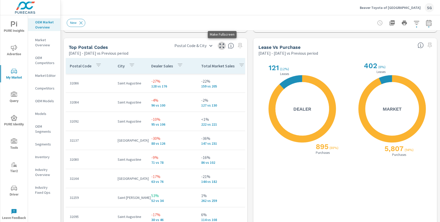
click at [222, 46] on icon "button" at bounding box center [222, 46] width 6 height 6
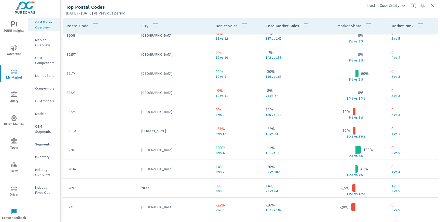
scroll to position [155, 0]
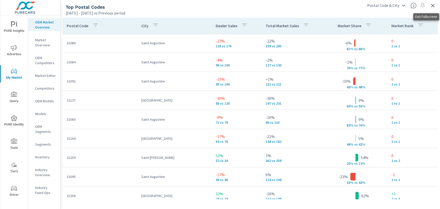
click at [433, 5] on icon "button" at bounding box center [433, 6] width 4 height 4
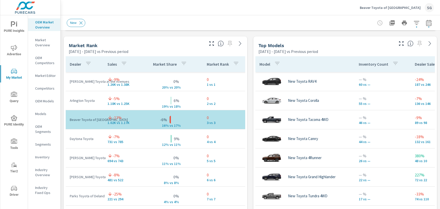
scroll to position [329, 0]
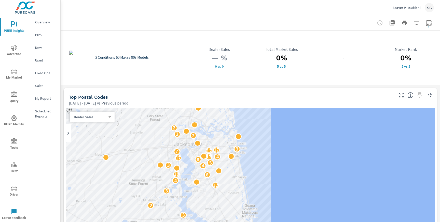
click at [15, 51] on span "Advertise" at bounding box center [14, 51] width 24 height 12
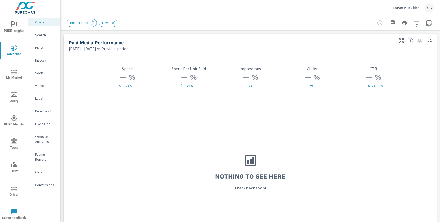
click at [38, 35] on p "Search" at bounding box center [45, 34] width 21 height 5
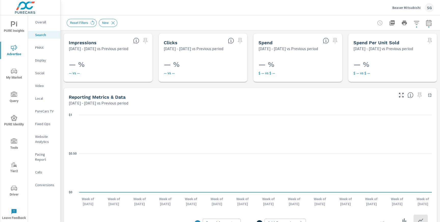
click at [39, 24] on p "Overall" at bounding box center [45, 22] width 21 height 5
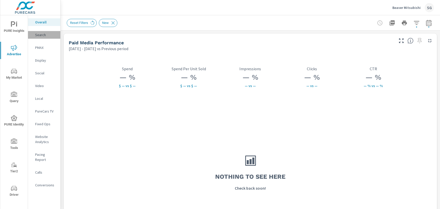
click at [37, 37] on p "Search" at bounding box center [45, 34] width 21 height 5
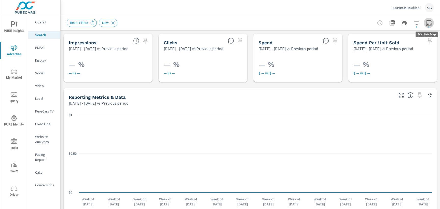
click at [429, 22] on icon "button" at bounding box center [428, 23] width 5 height 6
select select "Previous period"
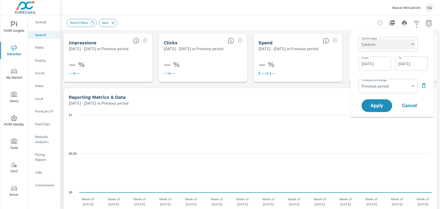
click at [406, 41] on select "Custom [DATE] Last week Last 7 days Last 14 days Last 30 days Last 45 days Last…" at bounding box center [387, 44] width 55 height 10
click at [360, 39] on select "Custom [DATE] Last week Last 7 days Last 14 days Last 30 days Last 45 days Last…" at bounding box center [387, 44] width 55 height 10
select select "Last month"
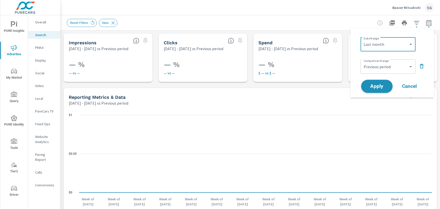
click at [377, 87] on span "Apply" at bounding box center [376, 86] width 21 height 5
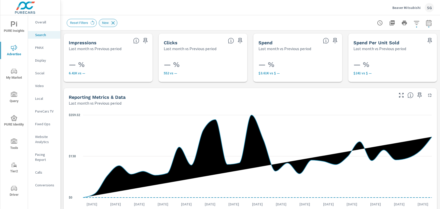
click at [114, 23] on icon at bounding box center [112, 22] width 3 height 3
click at [60, 85] on div "PURE Insights Advertise My Market Query PURE Identity Tools Tier2 Driver Leave …" at bounding box center [30, 104] width 61 height 209
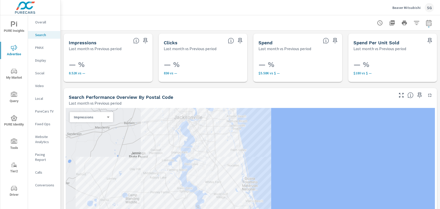
click at [60, 85] on div "PURE Insights Advertise My Market Query PURE Identity Tools Tier2 Driver Leave …" at bounding box center [30, 104] width 61 height 209
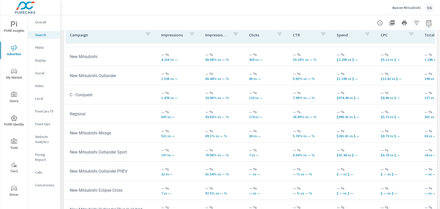
scroll to position [19, 0]
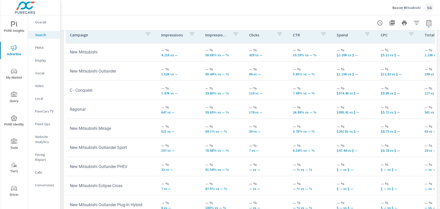
scroll to position [24, 0]
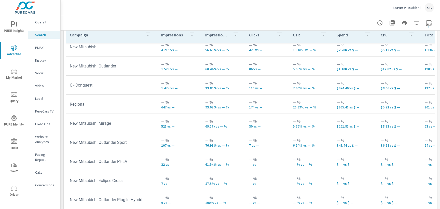
click at [15, 72] on icon "nav menu" at bounding box center [14, 71] width 6 height 6
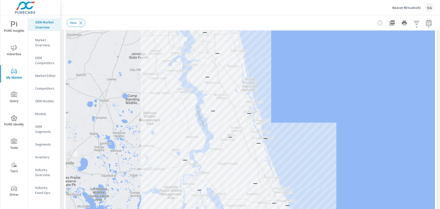
scroll to position [74, 0]
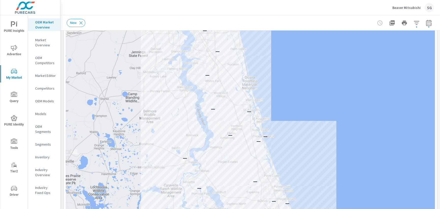
click at [17, 34] on span "PURE Insights" at bounding box center [14, 27] width 24 height 12
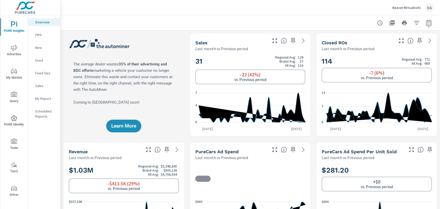
click at [69, 113] on div "Learn More" at bounding box center [124, 85] width 120 height 103
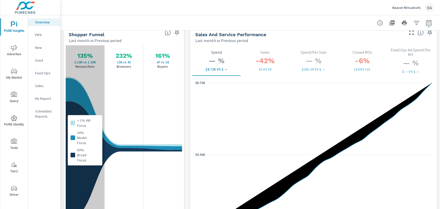
scroll to position [664, 0]
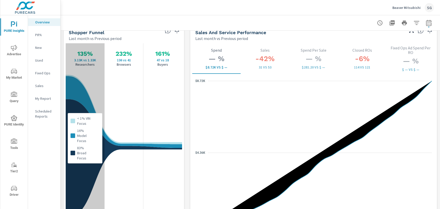
click at [92, 91] on div "< 1% VIN Focus 16% Model Focus 83% Broad Focus" at bounding box center [85, 138] width 39 height 190
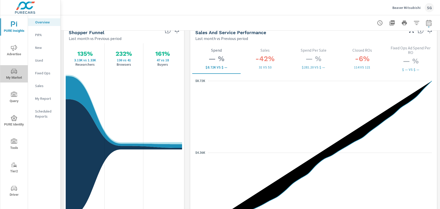
click at [16, 71] on icon "nav menu" at bounding box center [14, 71] width 6 height 6
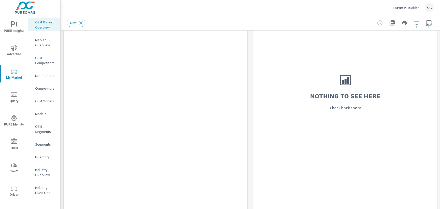
scroll to position [410, 0]
click at [15, 29] on span "PURE Insights" at bounding box center [14, 27] width 24 height 12
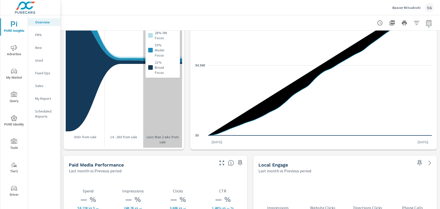
scroll to position [739, 0]
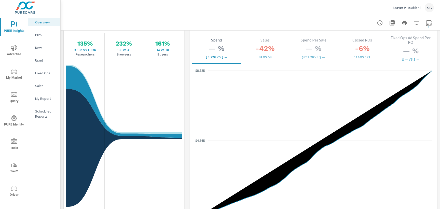
scroll to position [672, 0]
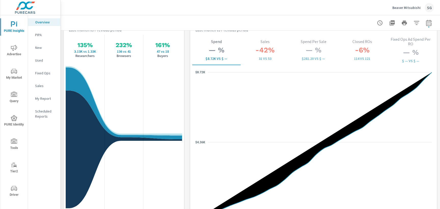
click at [37, 49] on p "New" at bounding box center [45, 47] width 21 height 5
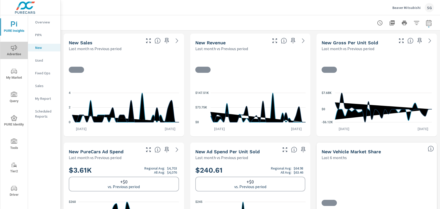
click at [14, 53] on span "Advertise" at bounding box center [14, 51] width 24 height 12
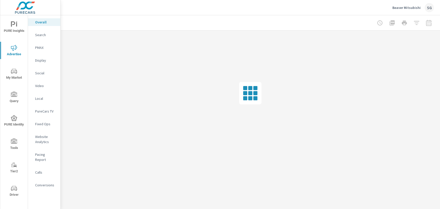
click at [45, 138] on p "Website Analytics" at bounding box center [45, 139] width 21 height 10
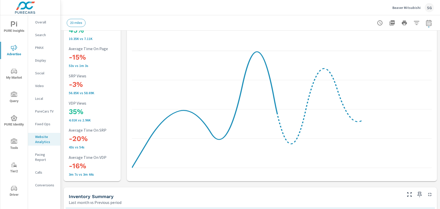
scroll to position [65, 0]
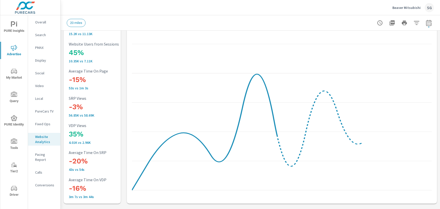
scroll to position [40, 0]
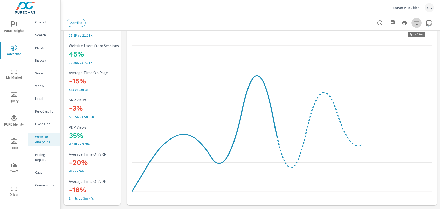
click at [416, 24] on icon "button" at bounding box center [416, 23] width 5 height 4
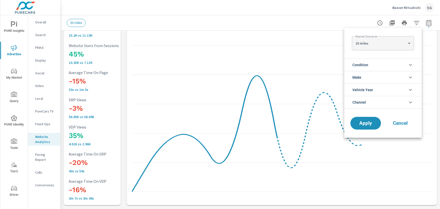
click at [361, 65] on span "Condition" at bounding box center [360, 65] width 16 height 12
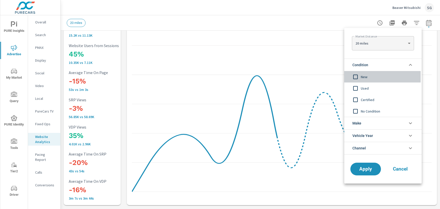
click at [358, 75] on input "filter options" at bounding box center [355, 77] width 11 height 11
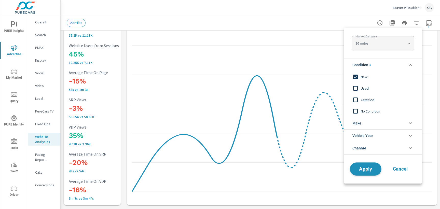
click at [366, 167] on span "Apply" at bounding box center [365, 169] width 21 height 5
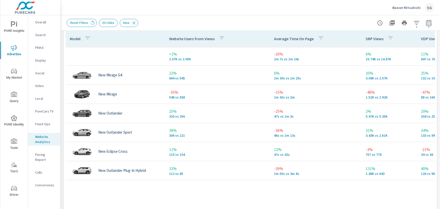
click at [38, 170] on p "Calls" at bounding box center [45, 172] width 21 height 5
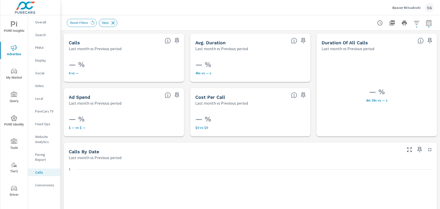
click at [114, 20] on icon at bounding box center [113, 23] width 6 height 6
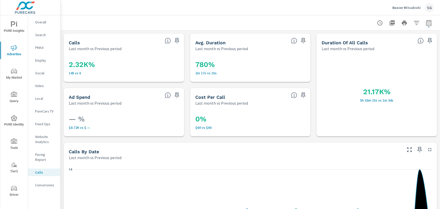
click at [416, 23] on icon "button" at bounding box center [416, 23] width 5 height 4
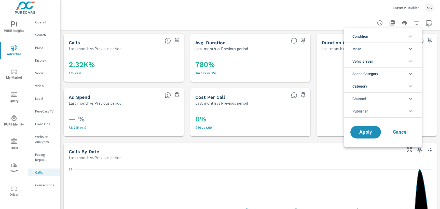
click at [416, 23] on body "PURE Insights Advertise My Market Query PURE Identity Tools Tier2 Driver Leave …" at bounding box center [220, 104] width 440 height 209
click at [400, 35] on li "Condition" at bounding box center [382, 36] width 77 height 12
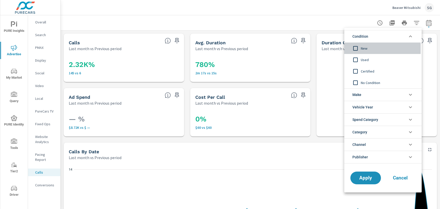
click at [359, 47] on input "filter options" at bounding box center [355, 48] width 11 height 11
click at [365, 181] on button "Apply" at bounding box center [366, 177] width 32 height 13
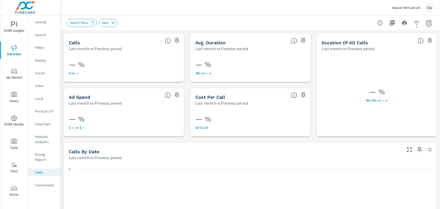
click at [415, 22] on icon "button" at bounding box center [416, 23] width 6 height 6
click at [415, 22] on body "PURE Insights Advertise My Market Query PURE Identity Tools Tier2 Driver Leave …" at bounding box center [220, 104] width 440 height 209
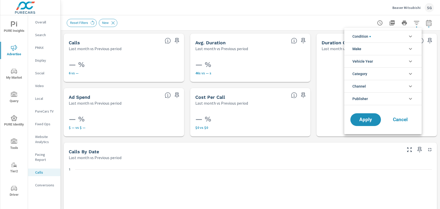
click at [405, 33] on li "Condition" at bounding box center [382, 36] width 77 height 12
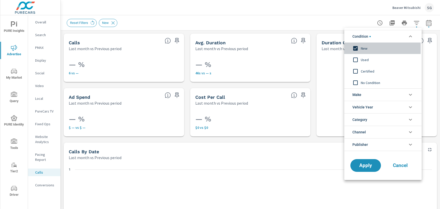
click at [357, 49] on input "filter options" at bounding box center [355, 48] width 11 height 11
click at [355, 62] on input "filter options" at bounding box center [355, 59] width 11 height 11
click at [365, 164] on span "Apply" at bounding box center [365, 165] width 21 height 5
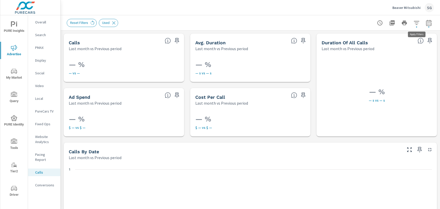
click at [413, 24] on icon "button" at bounding box center [416, 23] width 6 height 6
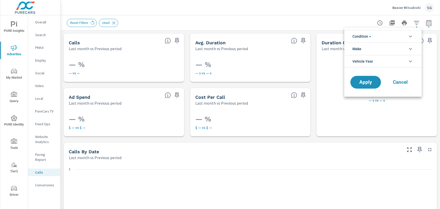
scroll to position [11, 0]
click at [408, 38] on icon "filter options" at bounding box center [410, 36] width 6 height 6
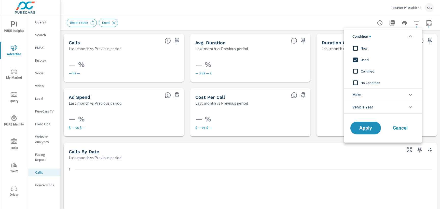
scroll to position [0, 0]
click at [355, 82] on input "filter options" at bounding box center [355, 82] width 11 height 11
click at [356, 59] on input "filter options" at bounding box center [355, 59] width 11 height 11
click at [362, 130] on span "Apply" at bounding box center [365, 128] width 21 height 5
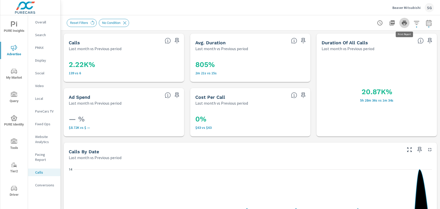
click at [406, 25] on icon "button" at bounding box center [404, 23] width 6 height 6
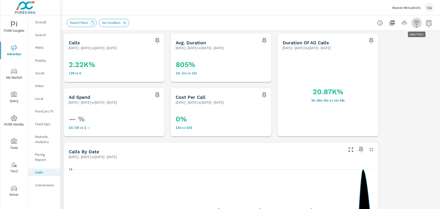
click at [416, 25] on icon "button" at bounding box center [416, 23] width 6 height 6
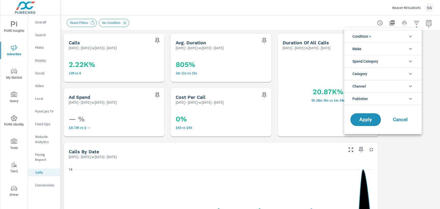
scroll to position [34, 0]
click at [408, 35] on icon "filter options" at bounding box center [410, 36] width 6 height 6
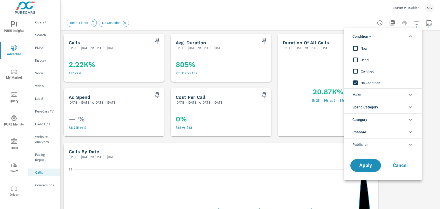
scroll to position [0, 0]
click at [355, 83] on input "filter options" at bounding box center [355, 82] width 11 height 11
click at [362, 168] on span "Apply" at bounding box center [365, 165] width 21 height 5
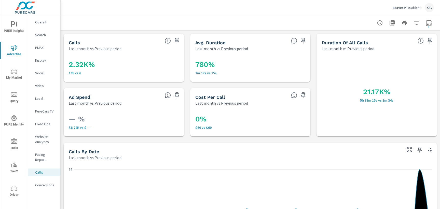
click at [38, 183] on p "Conversions" at bounding box center [45, 185] width 21 height 5
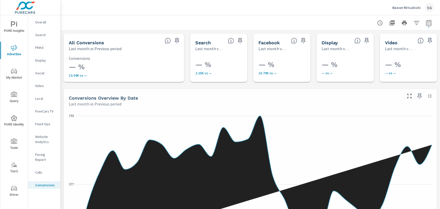
scroll to position [19, 0]
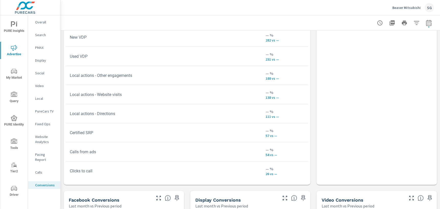
scroll to position [333, 0]
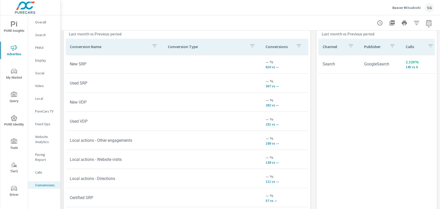
scroll to position [284, 0]
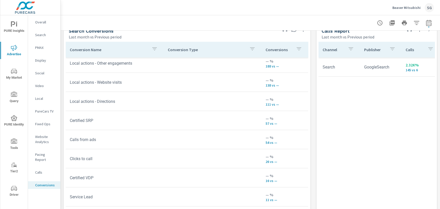
scroll to position [81, 0]
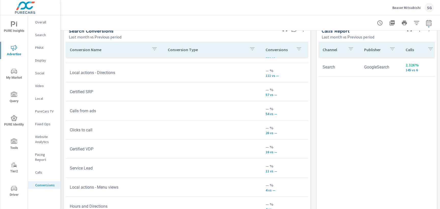
scroll to position [109, 0]
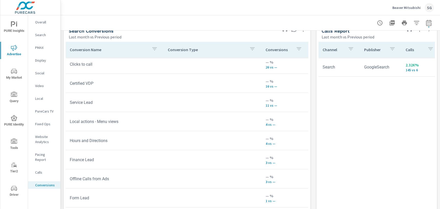
scroll to position [177, 0]
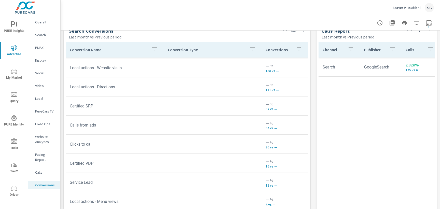
scroll to position [93, 0]
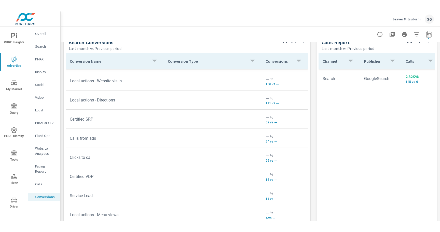
scroll to position [177, 0]
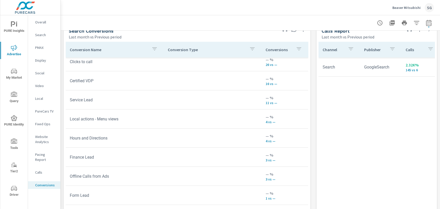
click at [39, 46] on p "PMAX" at bounding box center [45, 47] width 21 height 5
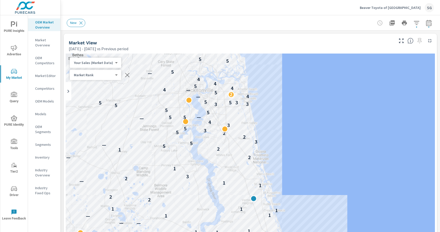
scroll to position [329, 0]
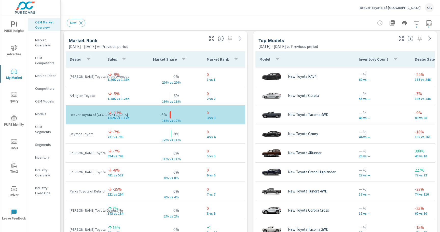
click at [247, 58] on div "Market View [DATE] - [DATE] vs Previous period ← Move left → Move right ↑ Move …" at bounding box center [250, 137] width 379 height 872
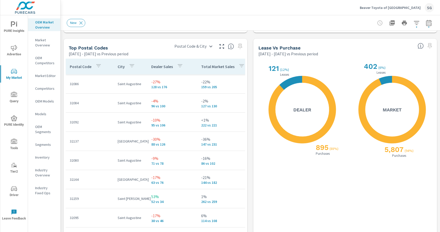
scroll to position [592, 0]
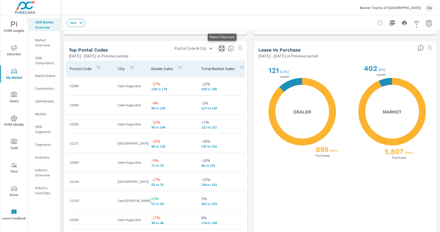
click at [222, 49] on icon "button" at bounding box center [222, 48] width 6 height 6
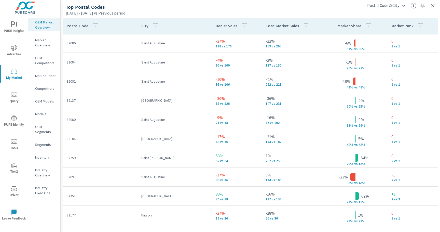
click at [433, 6] on icon "button" at bounding box center [433, 6] width 4 height 4
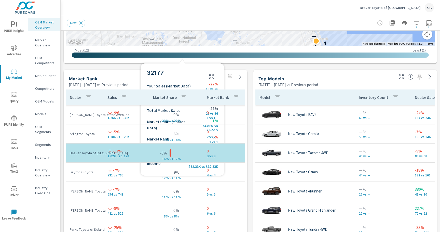
scroll to position [316, 0]
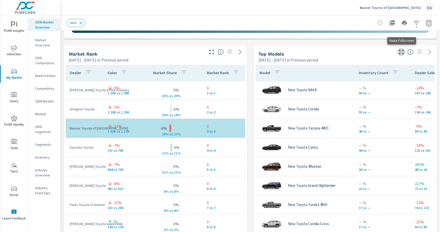
click at [402, 53] on icon "button" at bounding box center [401, 52] width 6 height 6
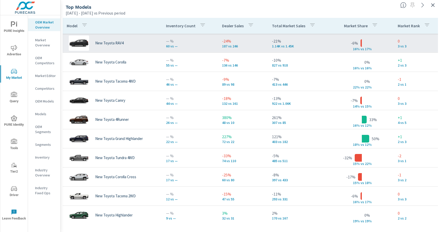
click at [153, 46] on div "New Toyota RAV4" at bounding box center [112, 42] width 91 height 15
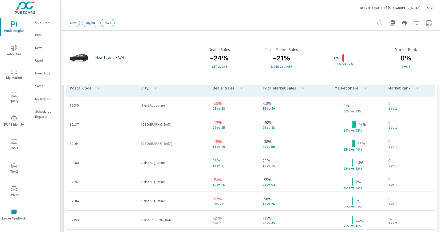
scroll to position [355, 0]
click at [18, 50] on span "Advertise" at bounding box center [14, 51] width 24 height 12
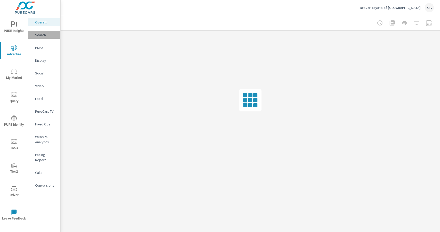
click at [40, 36] on p "Search" at bounding box center [45, 34] width 21 height 5
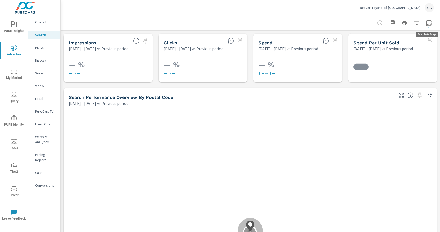
click at [430, 24] on icon "button" at bounding box center [428, 24] width 3 height 2
select select "Previous period"
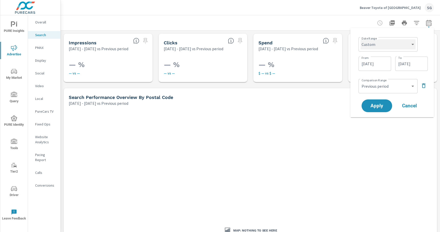
click at [396, 46] on select "Custom [DATE] Last week Last 7 days Last 14 days Last 30 days Last 45 days Last…" at bounding box center [387, 44] width 55 height 10
click at [360, 39] on select "Custom [DATE] Last week Last 7 days Last 14 days Last 30 days Last 45 days Last…" at bounding box center [387, 44] width 55 height 10
select select "Last month"
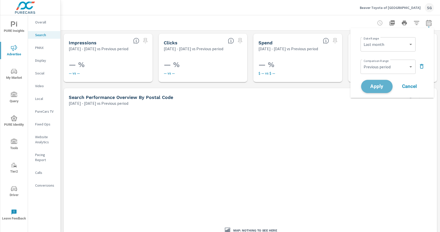
click at [377, 84] on span "Apply" at bounding box center [376, 86] width 21 height 5
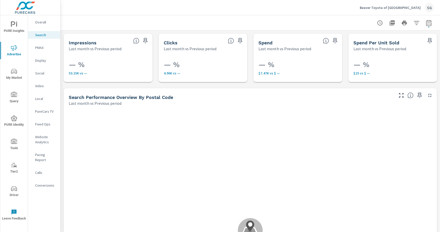
scroll to position [57, 0]
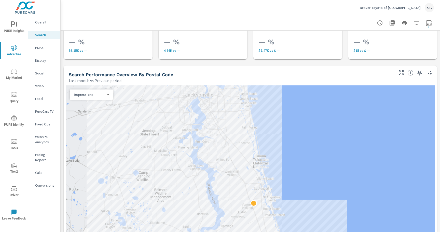
scroll to position [26, 0]
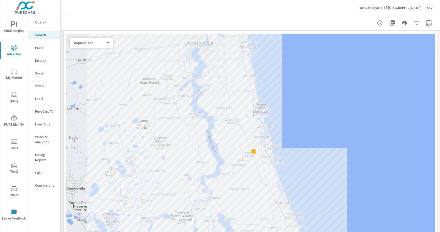
scroll to position [84, 0]
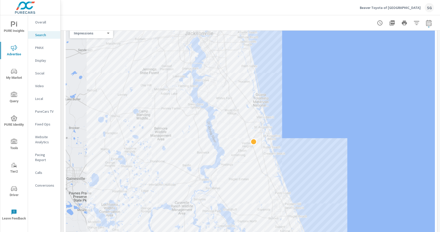
click at [288, 116] on div at bounding box center [250, 138] width 369 height 229
click at [226, 22] on div at bounding box center [250, 22] width 367 height 15
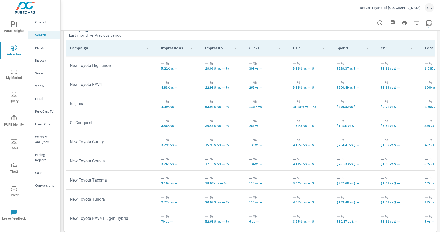
scroll to position [507, 0]
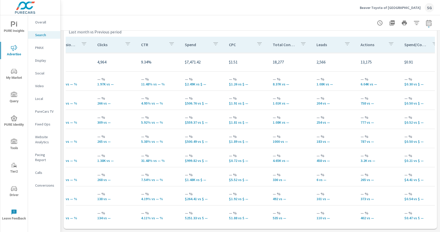
scroll to position [0, 152]
click at [42, 47] on p "PMAX" at bounding box center [45, 47] width 21 height 5
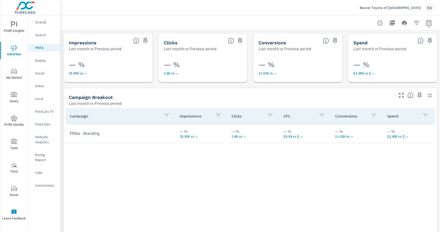
click at [39, 75] on p "Social" at bounding box center [45, 73] width 21 height 5
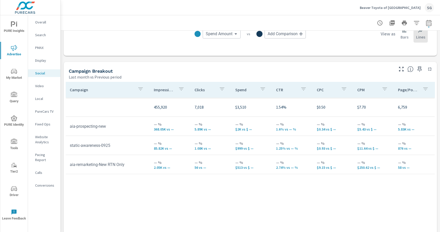
scroll to position [190, 0]
click at [38, 170] on p "Calls" at bounding box center [45, 172] width 21 height 5
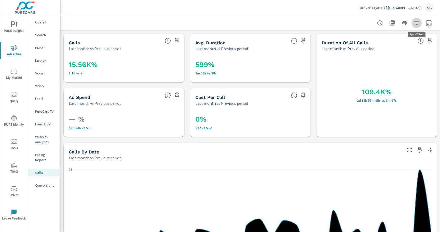
click at [417, 21] on icon "button" at bounding box center [416, 23] width 5 height 4
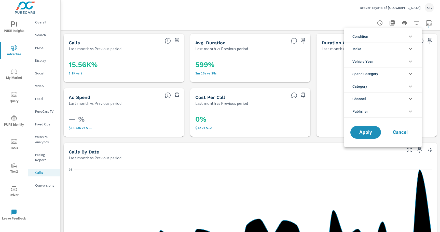
click at [380, 36] on li "Condition" at bounding box center [382, 36] width 77 height 12
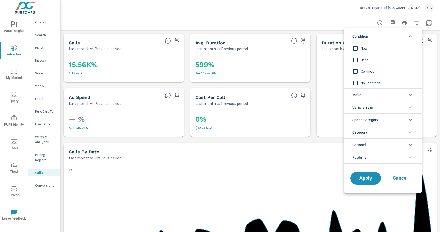
click at [359, 51] on input "filter options" at bounding box center [355, 48] width 11 height 11
click at [364, 183] on button "Apply" at bounding box center [366, 177] width 32 height 13
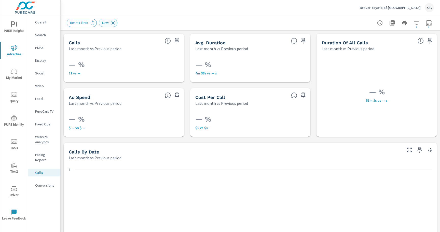
click at [113, 23] on icon at bounding box center [113, 23] width 6 height 6
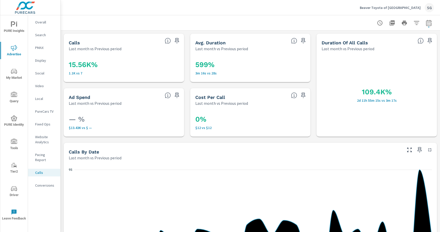
click at [41, 184] on nav "Overall Search PMAX Display Social Video Local PureCars TV Fixed Ops Website An…" at bounding box center [44, 105] width 32 height 181
click at [42, 183] on p "Conversions" at bounding box center [45, 185] width 21 height 5
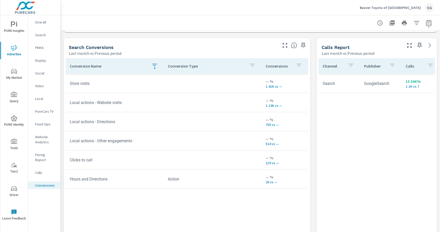
scroll to position [271, 0]
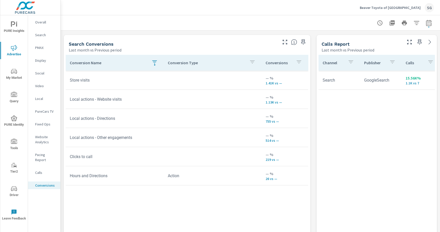
click at [156, 67] on button "button" at bounding box center [154, 63] width 10 height 12
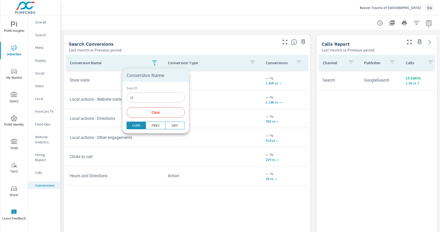
click at [138, 98] on input "st" at bounding box center [156, 97] width 58 height 10
click at [139, 113] on span "Clear" at bounding box center [156, 112] width 52 height 5
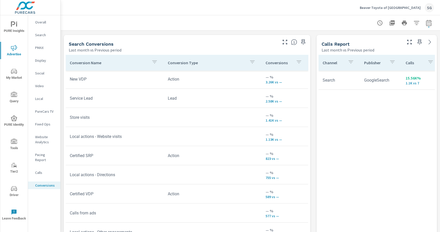
scroll to position [65, 0]
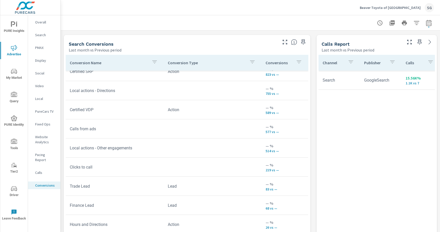
scroll to position [145, 0]
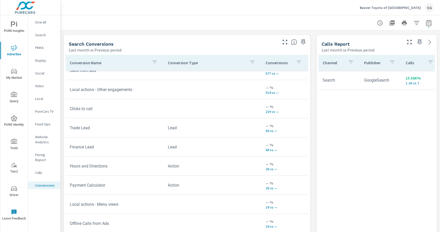
scroll to position [202, 0]
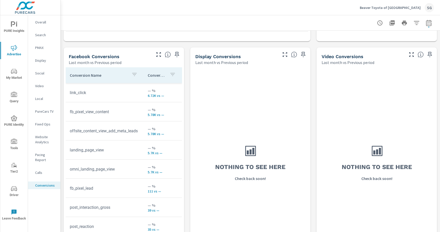
scroll to position [507, 0]
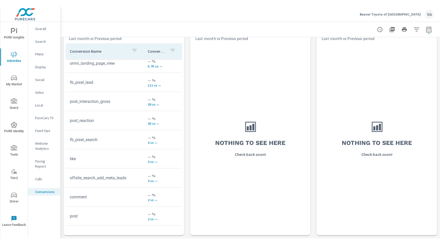
scroll to position [494, 0]
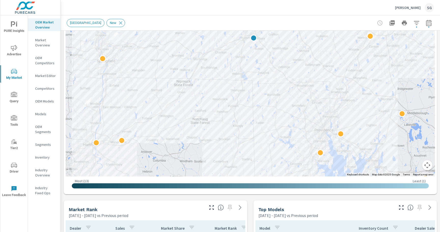
scroll to position [160, 0]
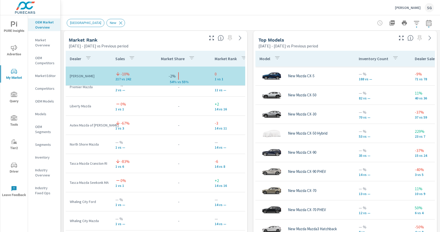
scroll to position [330, 0]
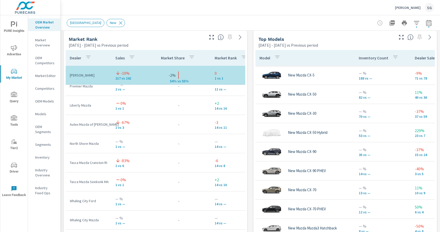
scroll to position [21, 0]
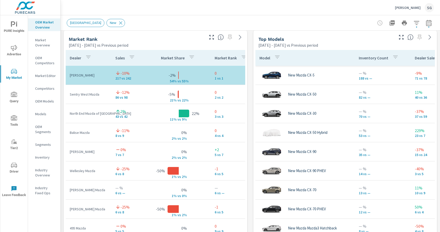
click at [250, 160] on div "Market View [DATE] - [DATE] vs Previous period ← Move left → Move right ↑ Move …" at bounding box center [250, 136] width 379 height 872
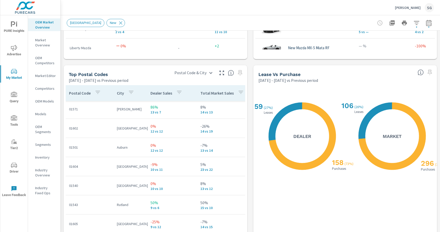
scroll to position [568, 0]
click at [221, 74] on icon "button" at bounding box center [222, 72] width 6 height 6
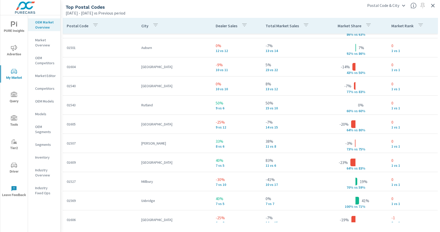
scroll to position [58, 0]
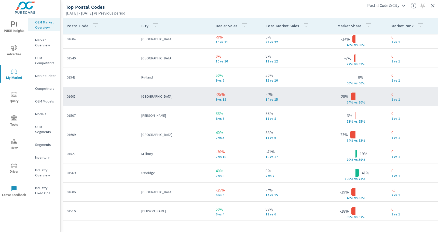
scroll to position [86, 0]
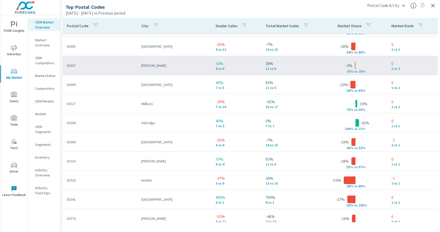
scroll to position [131, 0]
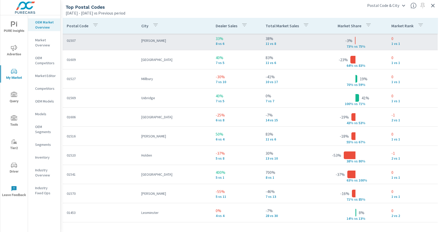
scroll to position [156, 0]
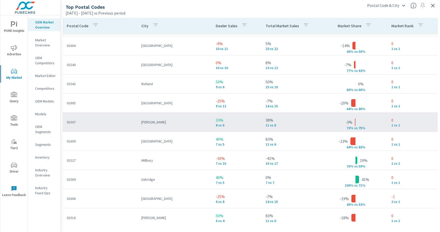
scroll to position [75, 0]
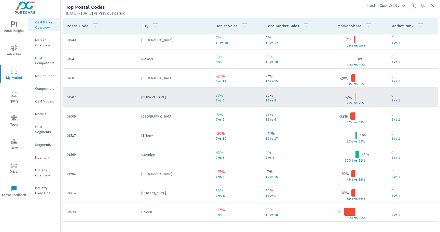
scroll to position [101, 0]
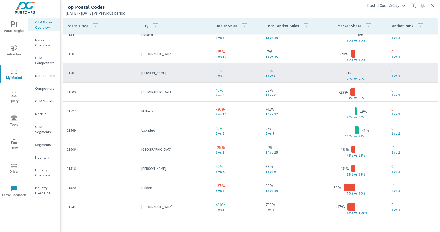
scroll to position [125, 0]
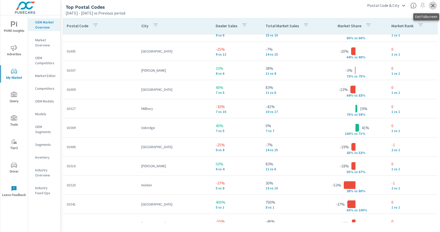
click at [432, 6] on icon "button" at bounding box center [433, 6] width 6 height 6
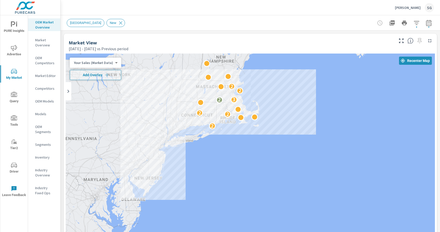
click at [181, 26] on div "[GEOGRAPHIC_DATA] New" at bounding box center [215, 23] width 296 height 8
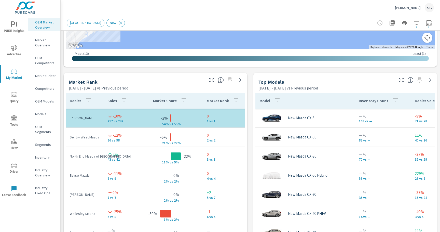
scroll to position [288, 0]
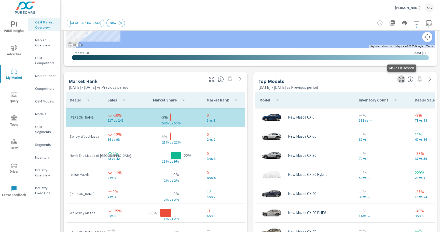
click at [398, 78] on icon "button" at bounding box center [401, 79] width 6 height 6
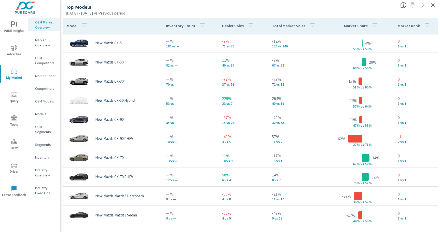
click at [433, 6] on icon "button" at bounding box center [433, 5] width 4 height 4
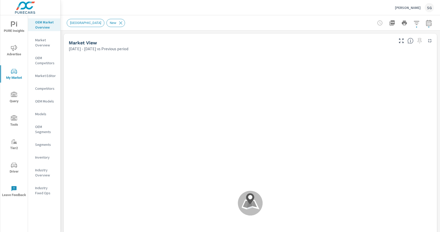
scroll to position [115, 0]
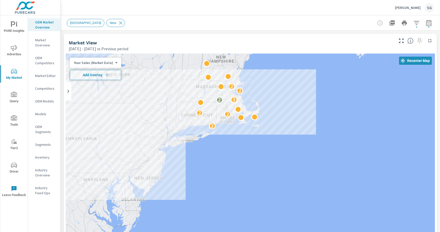
click at [429, 28] on div "[GEOGRAPHIC_DATA] New" at bounding box center [250, 22] width 367 height 15
click at [429, 23] on icon "button" at bounding box center [429, 23] width 6 height 6
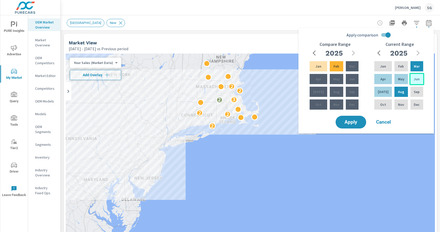
click at [414, 77] on p "Jun" at bounding box center [417, 78] width 6 height 5
click at [402, 91] on div "Aug" at bounding box center [400, 92] width 15 height 12
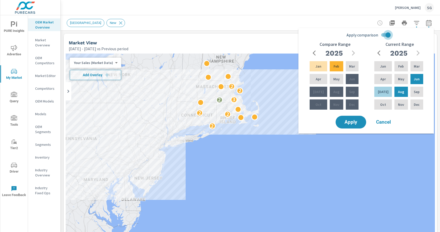
click at [385, 36] on input "Apply comparison" at bounding box center [387, 35] width 29 height 10
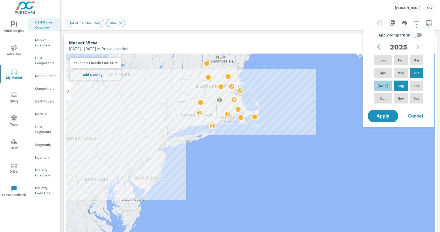
click at [418, 34] on input "Apply comparison" at bounding box center [414, 35] width 29 height 10
checkbox input "true"
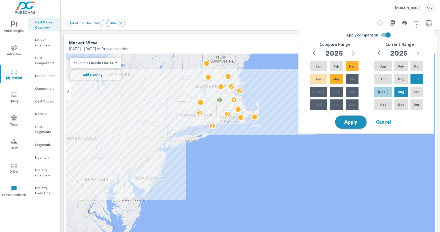
click at [351, 122] on span "Apply" at bounding box center [350, 122] width 21 height 5
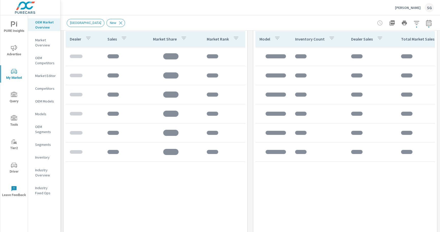
scroll to position [351, 0]
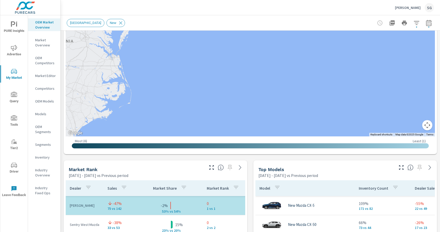
scroll to position [198, 0]
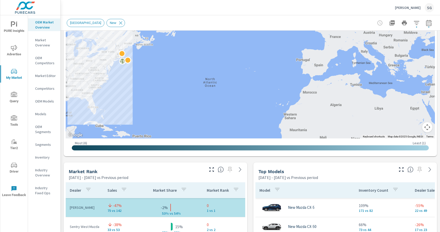
click at [65, 162] on div "Market Rank [DATE] - [DATE] vs Previous period" at bounding box center [135, 171] width 142 height 18
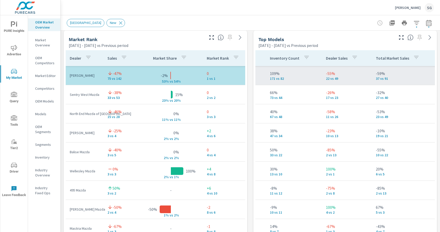
scroll to position [0, 89]
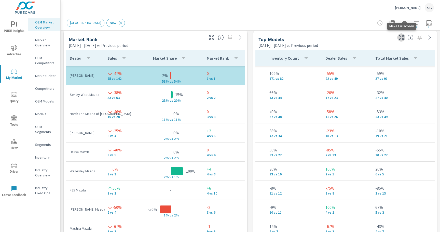
click at [403, 40] on icon "button" at bounding box center [401, 37] width 6 height 6
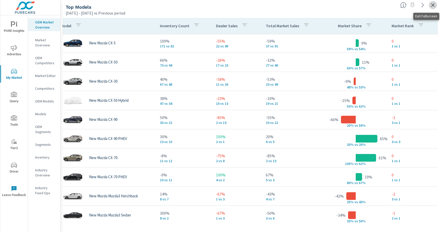
click at [432, 5] on icon "button" at bounding box center [433, 5] width 6 height 6
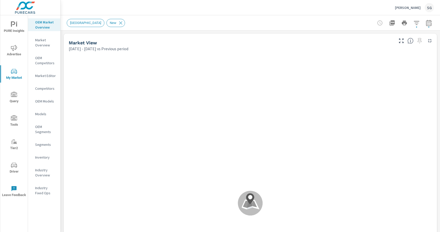
scroll to position [115, 0]
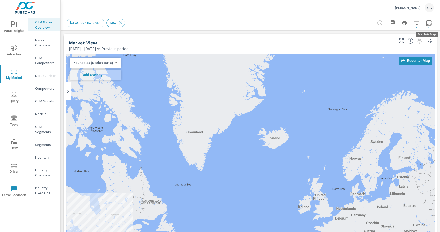
click at [427, 25] on icon "button" at bounding box center [428, 23] width 5 height 6
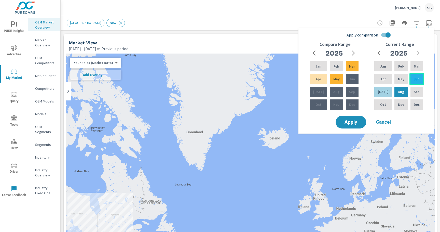
click at [412, 79] on div "Jun" at bounding box center [416, 79] width 15 height 12
click at [414, 94] on p "Sep" at bounding box center [417, 91] width 6 height 5
click at [387, 35] on input "Apply comparison" at bounding box center [387, 35] width 29 height 10
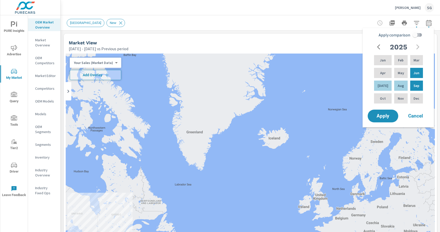
click at [416, 33] on input "Apply comparison" at bounding box center [414, 35] width 29 height 10
checkbox input "true"
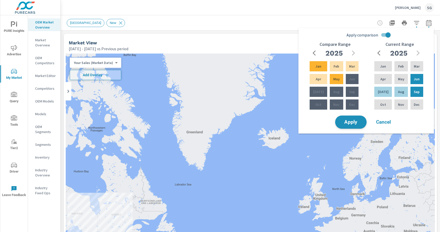
click at [356, 122] on span "Apply" at bounding box center [350, 122] width 21 height 5
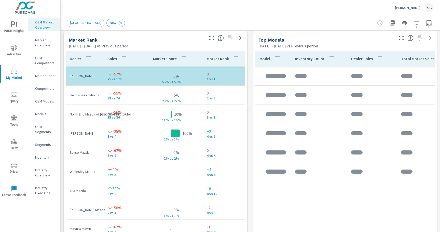
scroll to position [115, 0]
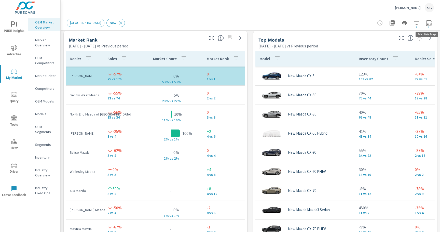
click at [431, 23] on icon "button" at bounding box center [429, 23] width 6 height 6
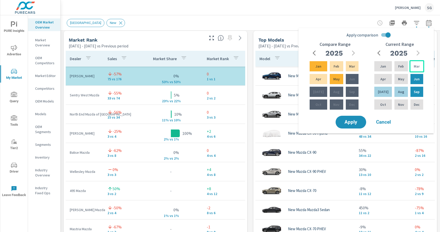
click at [414, 64] on p "Mar" at bounding box center [417, 66] width 6 height 5
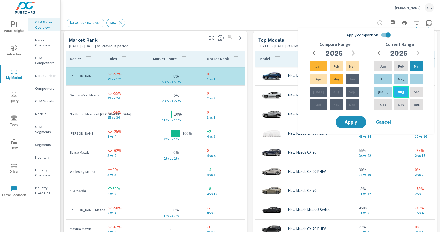
click at [401, 90] on p "Aug" at bounding box center [401, 91] width 6 height 5
click at [383, 33] on input "Apply comparison" at bounding box center [387, 35] width 29 height 10
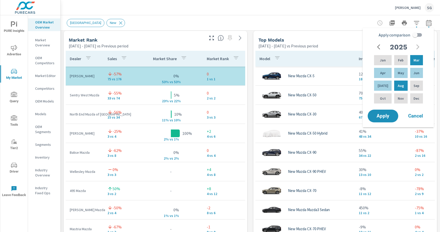
click at [421, 33] on input "Apply comparison" at bounding box center [414, 35] width 29 height 10
checkbox input "true"
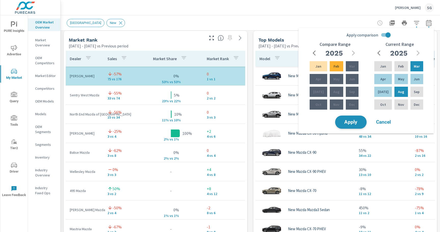
click at [343, 122] on span "Apply" at bounding box center [350, 122] width 21 height 5
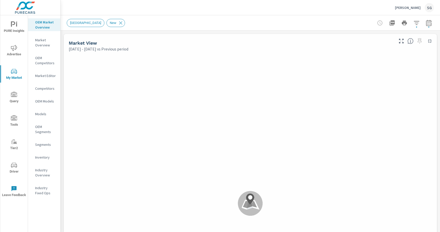
scroll to position [115, 0]
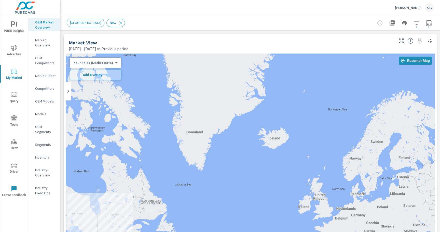
click at [64, 60] on div "← Move left → Move right ↑ Move up ↓ Move down + Zoom in - Zoom out Home Jump l…" at bounding box center [250, 202] width 373 height 303
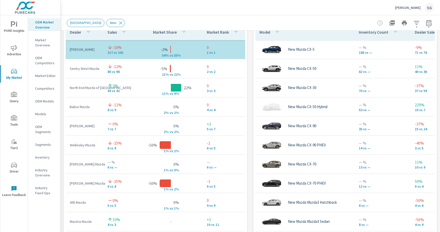
scroll to position [356, 0]
click at [143, 85] on td "22% 11% v s 9%" at bounding box center [171, 88] width 64 height 8
click at [79, 86] on p "North End Mazda of [GEOGRAPHIC_DATA]" at bounding box center [85, 88] width 30 height 5
click at [251, 94] on div "Market View [DATE] - [DATE] vs Previous period ← Move left → Move right ↑ Move …" at bounding box center [250, 111] width 379 height 872
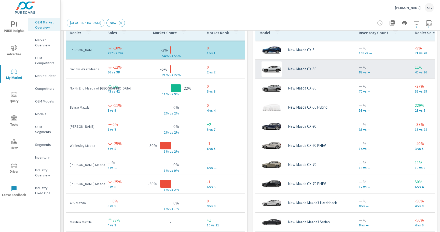
click at [344, 71] on div "New Mazda CX-50" at bounding box center [304, 68] width 91 height 15
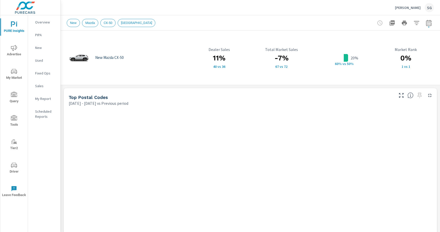
scroll to position [115, 0]
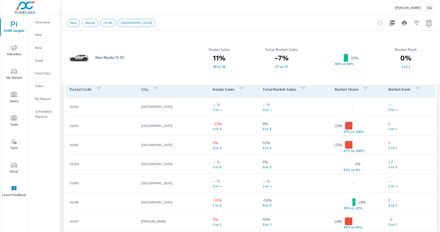
scroll to position [356, 0]
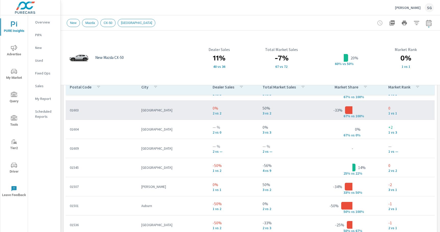
scroll to position [150, 0]
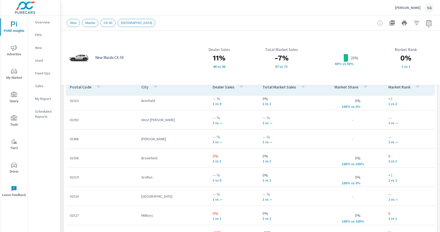
scroll to position [348, 0]
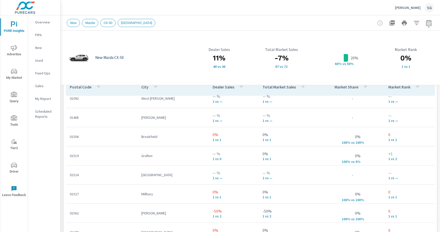
scroll to position [371, 0]
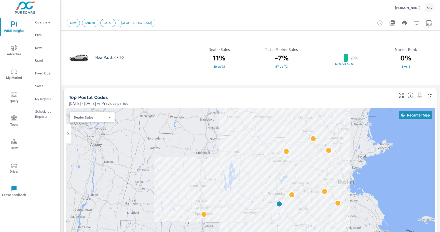
click at [285, 97] on div "Top Postal Codes" at bounding box center [231, 97] width 324 height 6
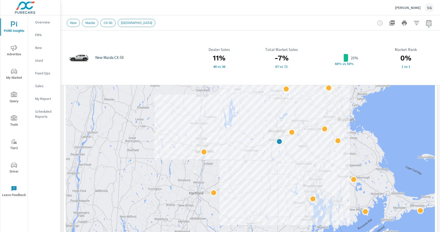
scroll to position [66, 0]
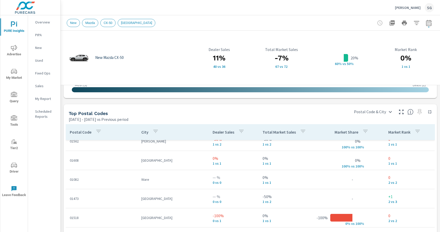
scroll to position [315, 0]
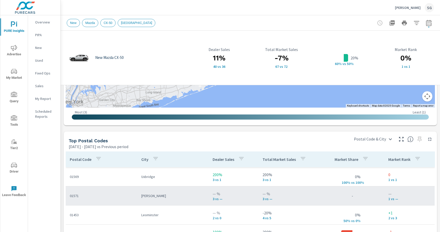
scroll to position [284, 0]
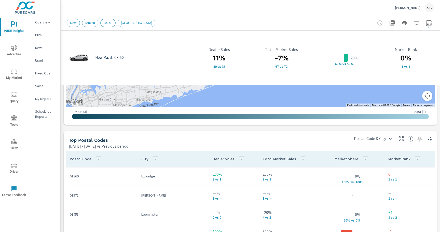
click at [136, 130] on div "New Mazda CX-50 11% 40 vs 36 Dealer Sales -7% 67 vs 72 Total Market Sales 20% 6…" at bounding box center [250, 73] width 379 height 654
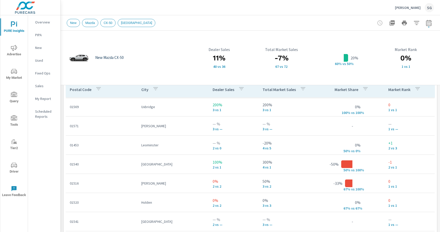
scroll to position [357, 0]
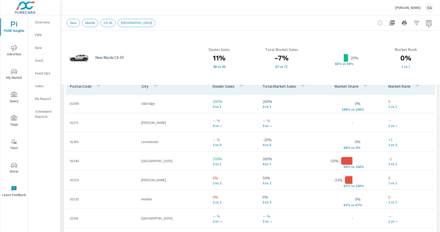
click at [62, 92] on div "New Mazda CX-50 11% 40 vs 36 Dealer Sales -7% 67 vs 72 Total Market Sales 20% 6…" at bounding box center [250, 1] width 379 height 654
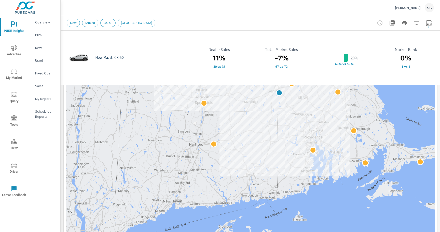
scroll to position [111, 0]
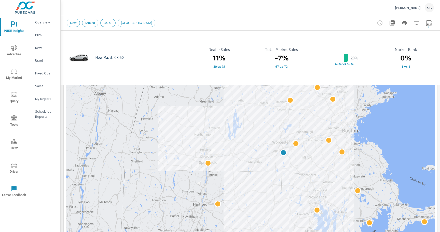
drag, startPoint x: 282, startPoint y: 157, endPoint x: 286, endPoint y: 217, distance: 60.2
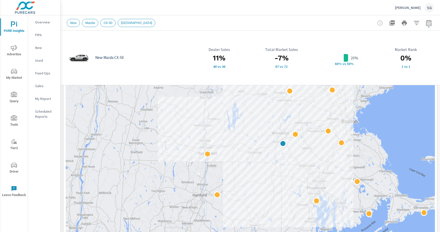
scroll to position [121, 0]
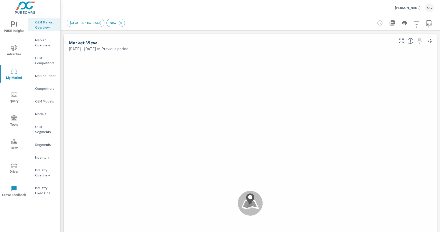
scroll to position [115, 0]
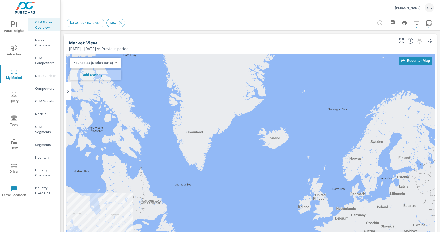
click at [164, 40] on div "Market View" at bounding box center [231, 43] width 324 height 6
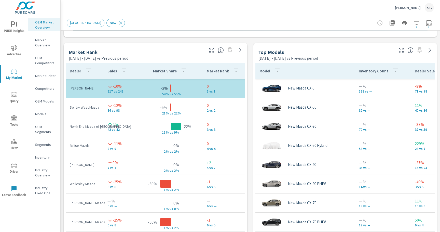
scroll to position [321, 0]
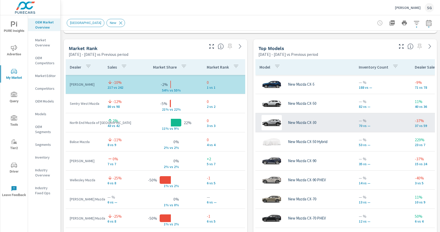
click at [342, 123] on div "New Mazda CX-30" at bounding box center [304, 122] width 91 height 15
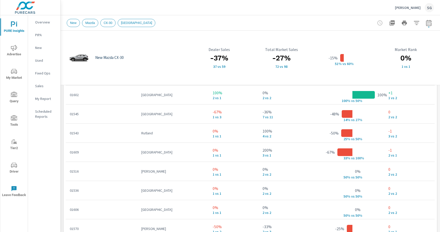
scroll to position [391, 0]
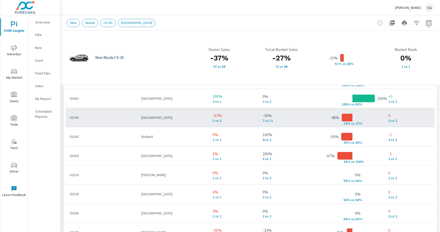
scroll to position [5, 0]
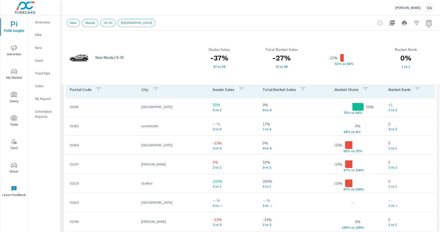
scroll to position [351, 0]
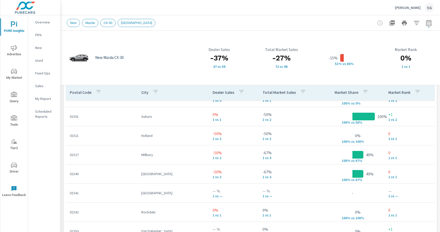
scroll to position [321, 0]
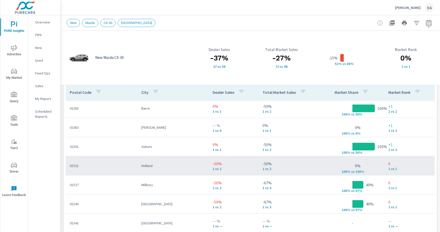
scroll to position [287, 0]
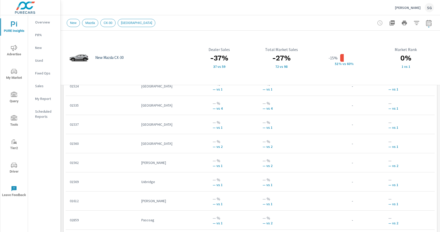
scroll to position [453, 0]
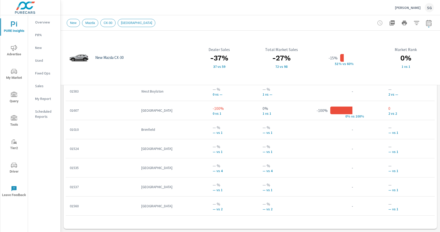
scroll to position [541, 0]
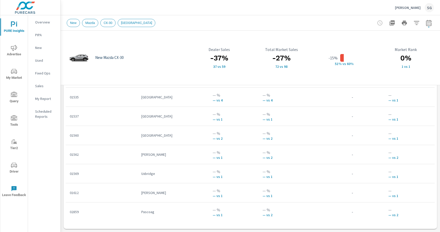
scroll to position [619, 0]
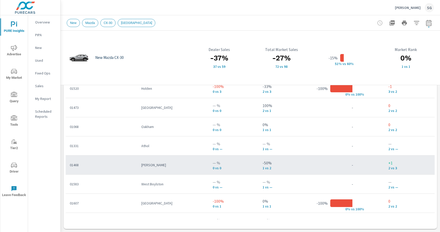
scroll to position [448, 0]
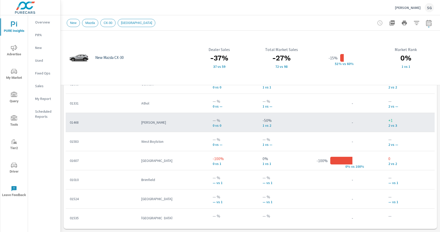
scroll to position [496, 0]
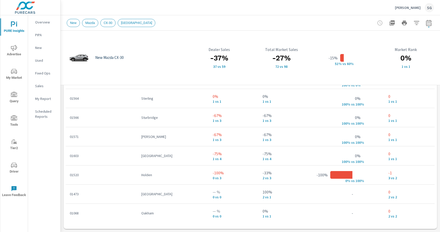
scroll to position [368, 0]
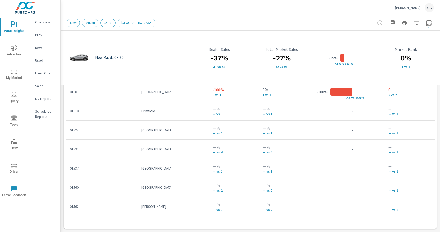
scroll to position [565, 0]
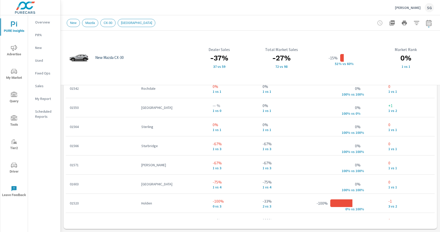
scroll to position [337, 0]
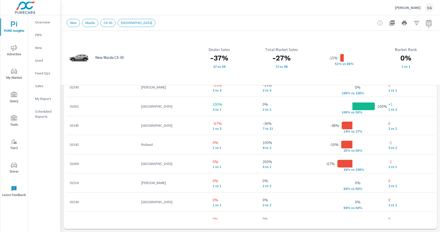
scroll to position [34, 0]
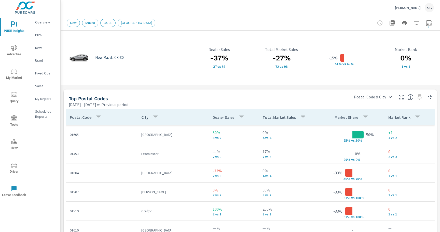
scroll to position [321, 0]
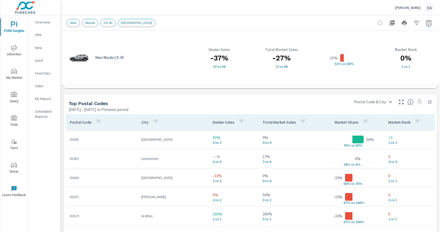
click at [232, 93] on div "New Mazda CX-30 -37% 37 vs 59 Dealer Sales -27% 72 vs 98 Total Market Sales -15…" at bounding box center [250, 37] width 379 height 654
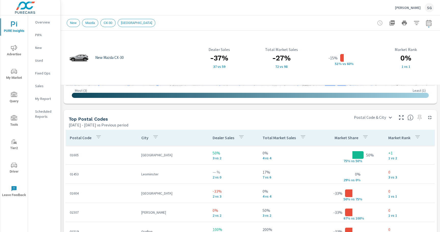
scroll to position [305, 0]
click at [226, 107] on div "New Mazda CX-30 -37% 37 vs 59 Dealer Sales -27% 72 vs 98 Total Market Sales -15…" at bounding box center [250, 53] width 379 height 654
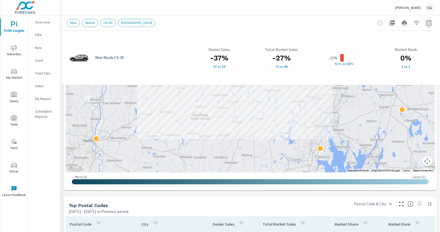
scroll to position [215, 0]
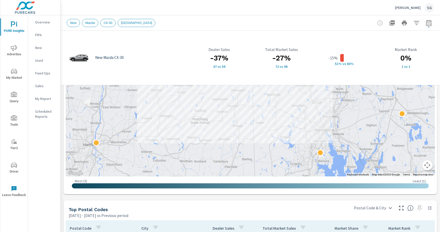
click at [268, 197] on div "New Mazda CX-30 -37% 37 vs 59 Dealer Sales -27% 72 vs 98 Total Market Sales -15…" at bounding box center [250, 143] width 379 height 654
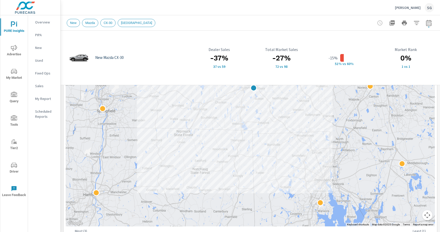
scroll to position [152, 0]
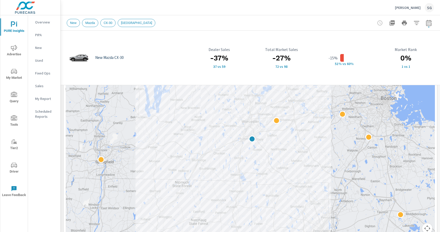
drag, startPoint x: 244, startPoint y: 160, endPoint x: 242, endPoint y: 199, distance: 39.0
click at [242, 199] on div at bounding box center [250, 97] width 369 height 283
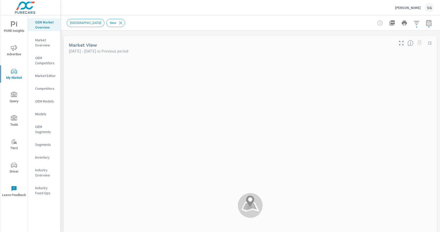
scroll to position [115, 0]
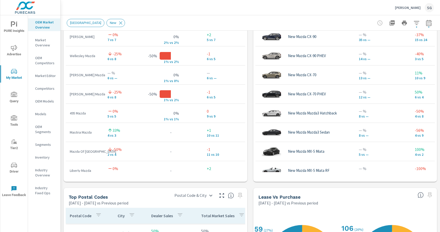
scroll to position [446, 0]
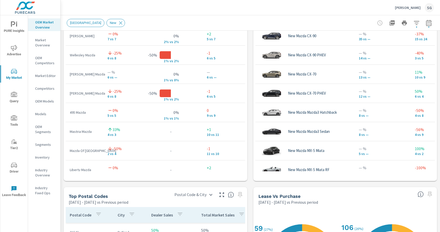
click at [287, 184] on div "Market View [DATE] - [DATE] vs Previous period ← Move left → Move right ↑ Move …" at bounding box center [250, 21] width 379 height 872
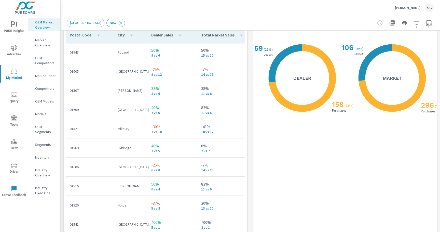
scroll to position [627, 0]
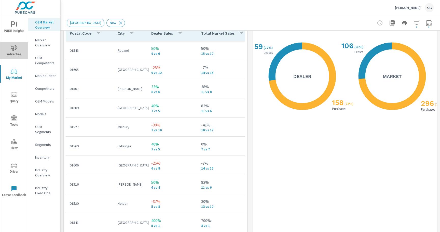
click at [13, 46] on icon "nav menu" at bounding box center [14, 48] width 6 height 6
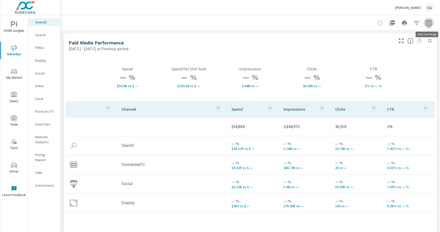
click at [431, 26] on button "button" at bounding box center [429, 23] width 10 height 10
select select "Previous period"
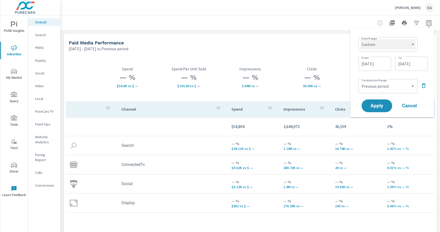
click at [412, 46] on select "Custom [DATE] Last week Last 7 days Last 14 days Last 30 days Last 45 days Last…" at bounding box center [387, 44] width 55 height 10
click at [360, 39] on select "Custom [DATE] Last week Last 7 days Last 14 days Last 30 days Last 45 days Last…" at bounding box center [387, 44] width 55 height 10
select select "Last month"
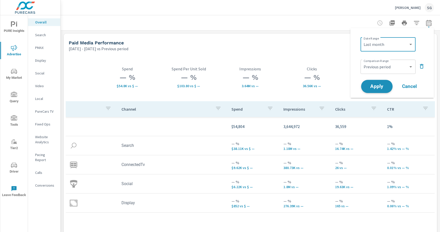
click at [379, 84] on span "Apply" at bounding box center [376, 86] width 21 height 5
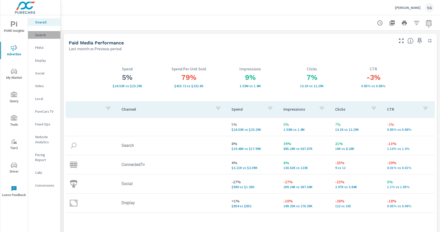
click at [37, 38] on div "Search" at bounding box center [44, 35] width 32 height 8
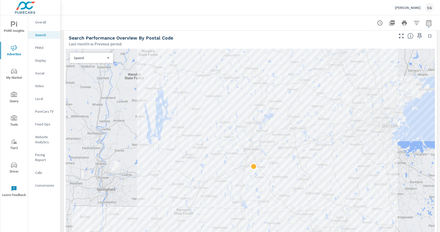
scroll to position [64, 0]
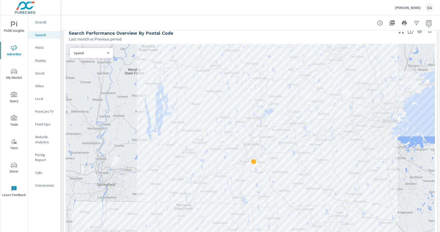
click at [93, 53] on body "PURE Insights Advertise My Market Query Tools Tier2 Driver Leave Feedback Overa…" at bounding box center [220, 116] width 440 height 232
click at [87, 35] on li "Impressions" at bounding box center [89, 37] width 39 height 8
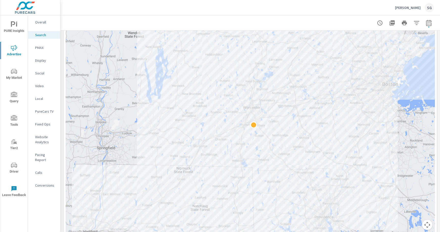
scroll to position [96, 0]
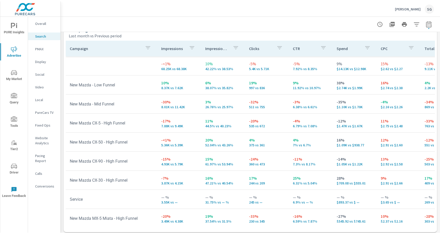
scroll to position [507, 0]
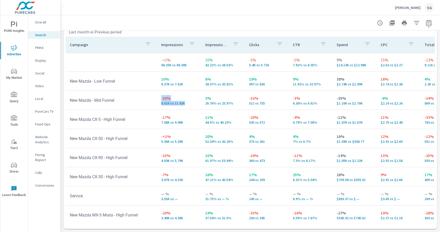
drag, startPoint x: 153, startPoint y: 100, endPoint x: 189, endPoint y: 105, distance: 35.8
click at [189, 105] on tr "New Mazda - Mid Funnel -30% 8.01K vs 11.42K 3% 26.76% vs 25.97% -32% 511 vs 755…" at bounding box center [397, 100] width 662 height 19
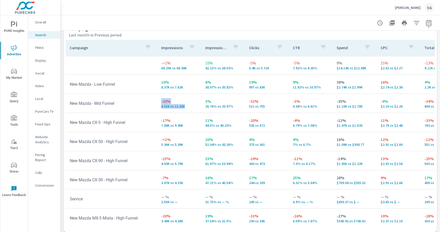
scroll to position [504, 0]
click at [41, 46] on p "PMAX" at bounding box center [45, 47] width 21 height 5
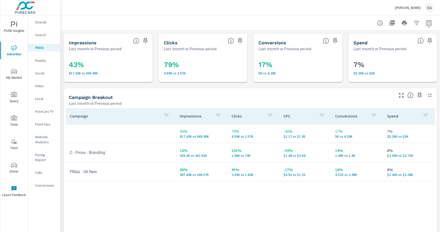
click at [76, 86] on div "Impressions Last month vs Previous period 43% 817.03K vs 569.49K Clicks Last mo…" at bounding box center [250, 167] width 379 height 272
click at [429, 24] on icon "button" at bounding box center [429, 23] width 6 height 6
select select "Last month"
select select "Previous period"
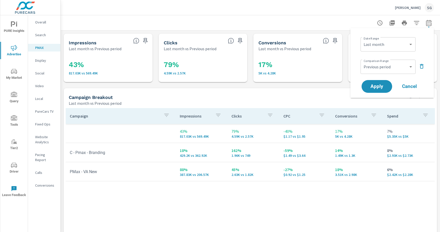
click at [429, 24] on icon "button" at bounding box center [429, 23] width 6 height 6
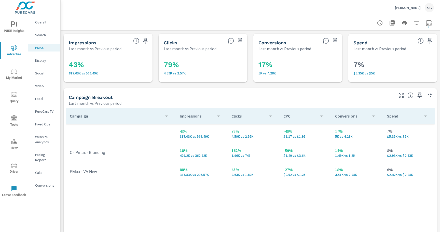
click at [429, 24] on icon "button" at bounding box center [429, 23] width 6 height 6
select select "Last month"
select select "Previous period"
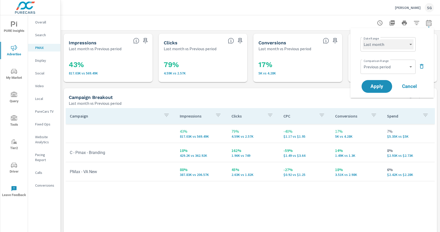
click at [399, 44] on select "Custom [DATE] Last week Last 7 days Last 14 days Last 30 days Last 45 days Last…" at bounding box center [387, 44] width 51 height 10
click at [362, 39] on select "Custom [DATE] Last week Last 7 days Last 14 days Last 30 days Last 45 days Last…" at bounding box center [387, 44] width 51 height 10
select select "Month to date"
click at [378, 85] on span "Apply" at bounding box center [376, 86] width 21 height 5
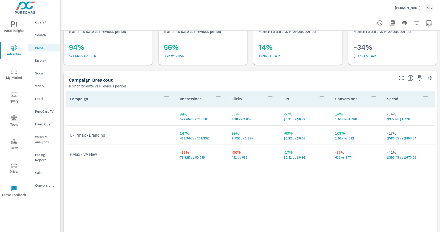
scroll to position [7, 0]
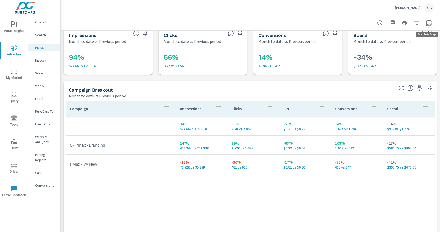
click at [426, 21] on icon "button" at bounding box center [429, 23] width 6 height 6
select select "Month to date"
select select "Previous period"
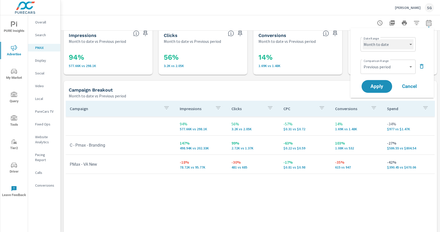
click at [394, 46] on select "Custom [DATE] Last week Last 7 days Last 14 days Last 30 days Last 45 days Last…" at bounding box center [387, 44] width 51 height 10
click at [362, 39] on select "Custom [DATE] Last week Last 7 days Last 14 days Last 30 days Last 45 days Last…" at bounding box center [387, 44] width 51 height 10
select select "Last month"
click at [380, 85] on span "Apply" at bounding box center [376, 86] width 21 height 5
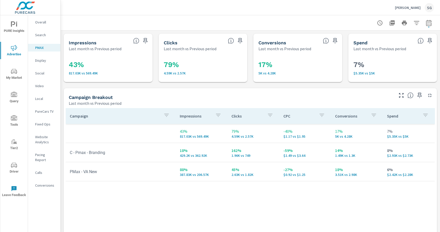
click at [40, 73] on p "Social" at bounding box center [45, 73] width 21 height 5
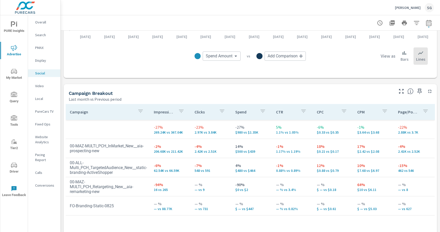
scroll to position [166, 0]
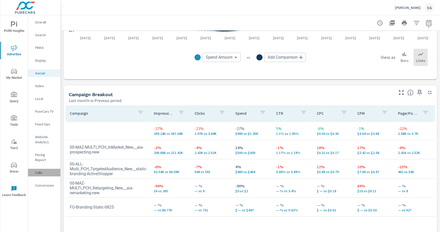
click at [37, 170] on p "Calls" at bounding box center [45, 172] width 21 height 5
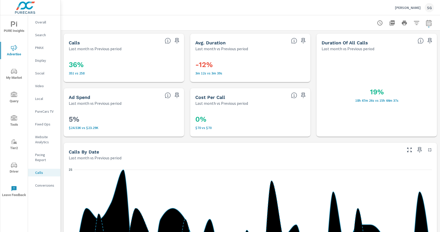
click at [415, 24] on icon "button" at bounding box center [416, 23] width 6 height 6
click at [415, 24] on body "PURE Insights Advertise My Market Query Tools Tier2 Driver Leave Feedback Overa…" at bounding box center [220, 116] width 440 height 232
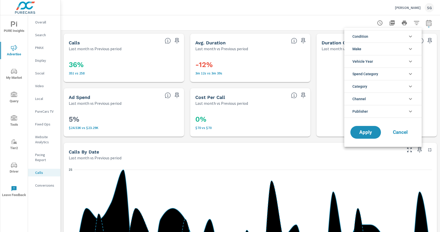
click at [393, 36] on li "Condition" at bounding box center [382, 36] width 77 height 12
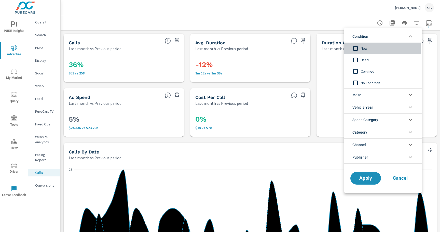
click at [355, 50] on input "filter options" at bounding box center [355, 48] width 11 height 11
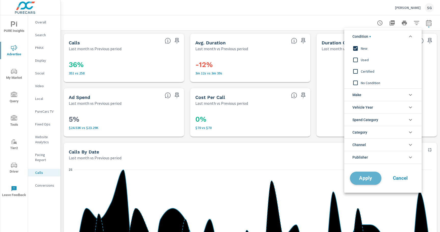
click at [365, 179] on span "Apply" at bounding box center [365, 178] width 21 height 5
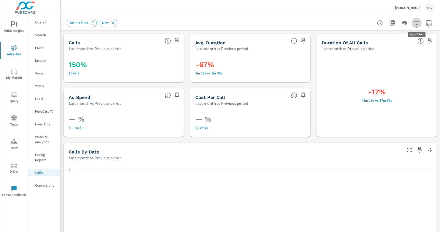
click at [417, 25] on icon "button" at bounding box center [416, 23] width 6 height 6
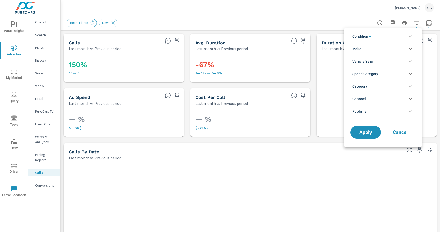
click at [402, 35] on li "Condition" at bounding box center [382, 36] width 77 height 12
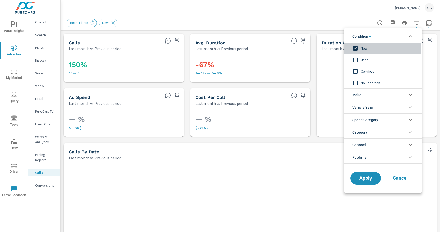
click at [356, 47] on input "filter options" at bounding box center [355, 48] width 11 height 11
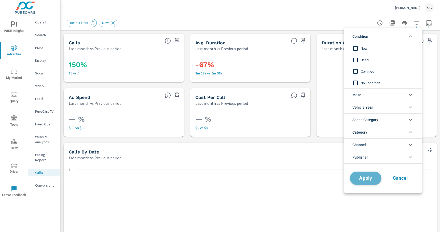
click at [364, 182] on button "Apply" at bounding box center [366, 177] width 32 height 13
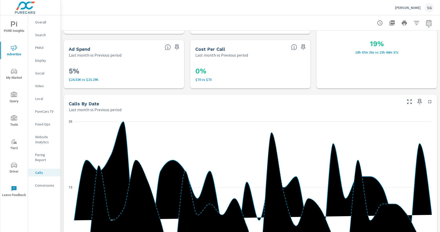
scroll to position [55, 0]
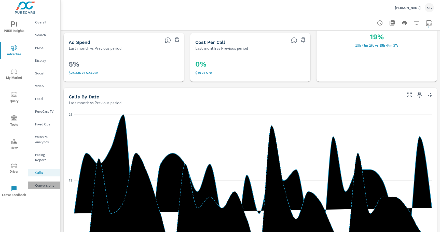
click at [41, 183] on p "Conversions" at bounding box center [45, 185] width 21 height 5
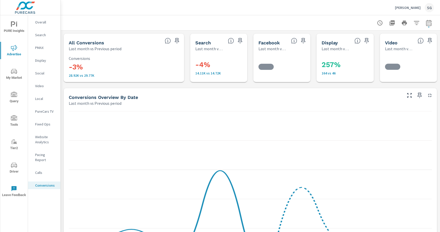
scroll to position [267, 0]
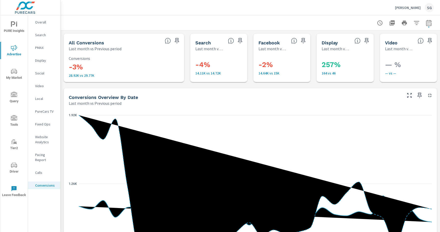
click at [64, 127] on div "599 1.26K 1.92K [DATE] [DATE] [DATE] [DATE] [DATE] [DATE] [DATE] [DATE] [DATE] …" at bounding box center [250, 203] width 373 height 194
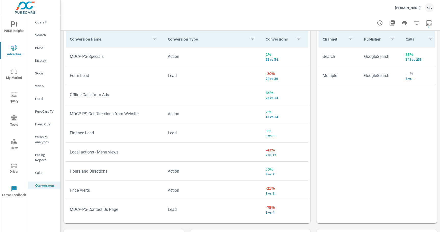
scroll to position [300, 0]
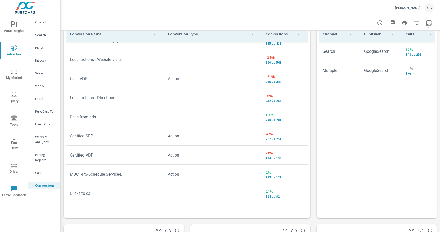
scroll to position [8, 0]
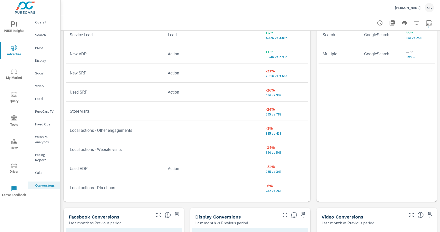
scroll to position [319, 0]
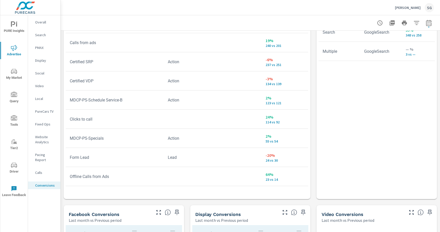
scroll to position [162, 0]
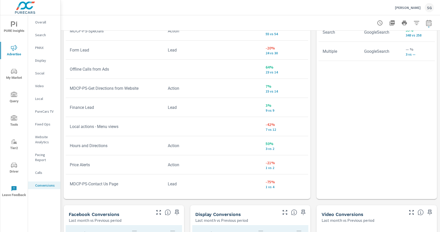
scroll to position [292, 0]
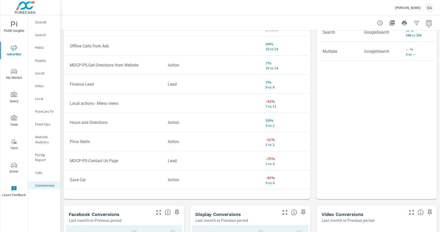
click at [62, 197] on div "All Conversions Last month vs Previous period -3% 28.92K vs 29.77K Conversions …" at bounding box center [250, 66] width 379 height 708
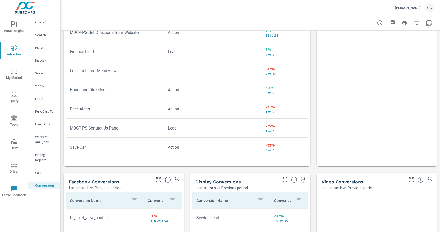
scroll to position [351, 0]
click at [45, 36] on p "Search" at bounding box center [45, 34] width 21 height 5
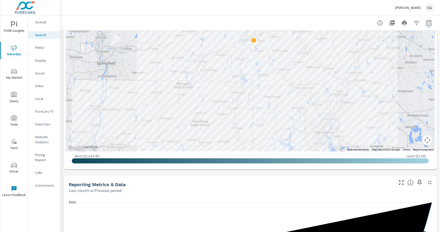
scroll to position [192, 0]
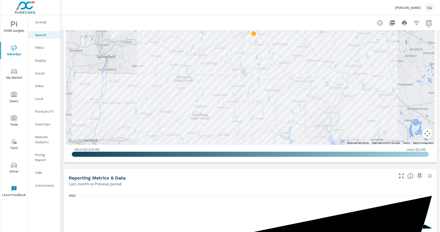
click at [186, 168] on div "Impressions Last month vs Previous period -<1% 68.25K vs 68.38K Clicks Last mon…" at bounding box center [250, 193] width 379 height 708
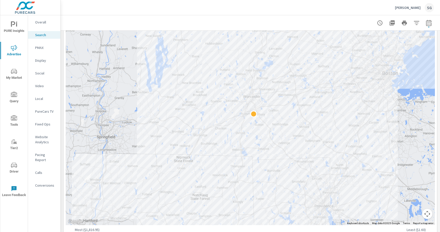
scroll to position [107, 0]
